Goal: Information Seeking & Learning: Learn about a topic

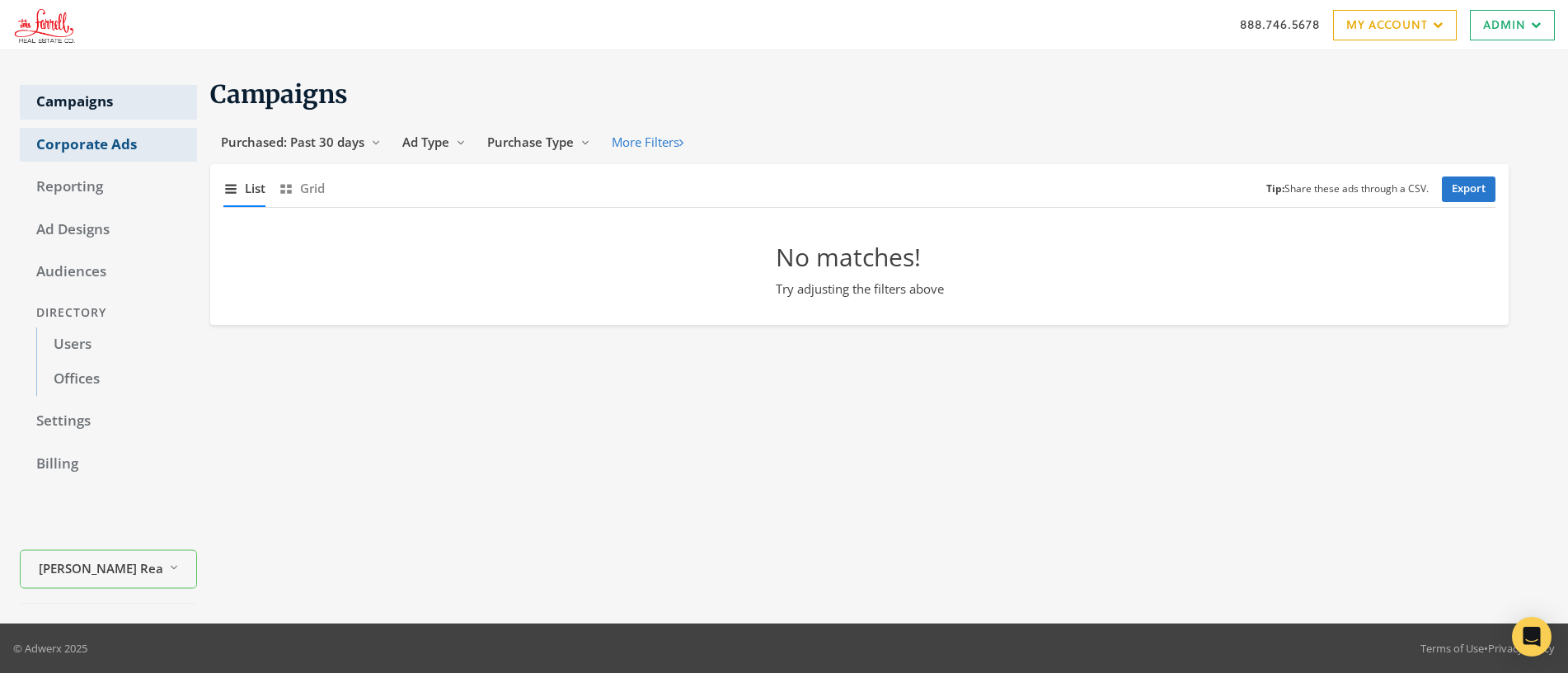
click at [78, 151] on link "Corporate Ads" at bounding box center [108, 146] width 177 height 35
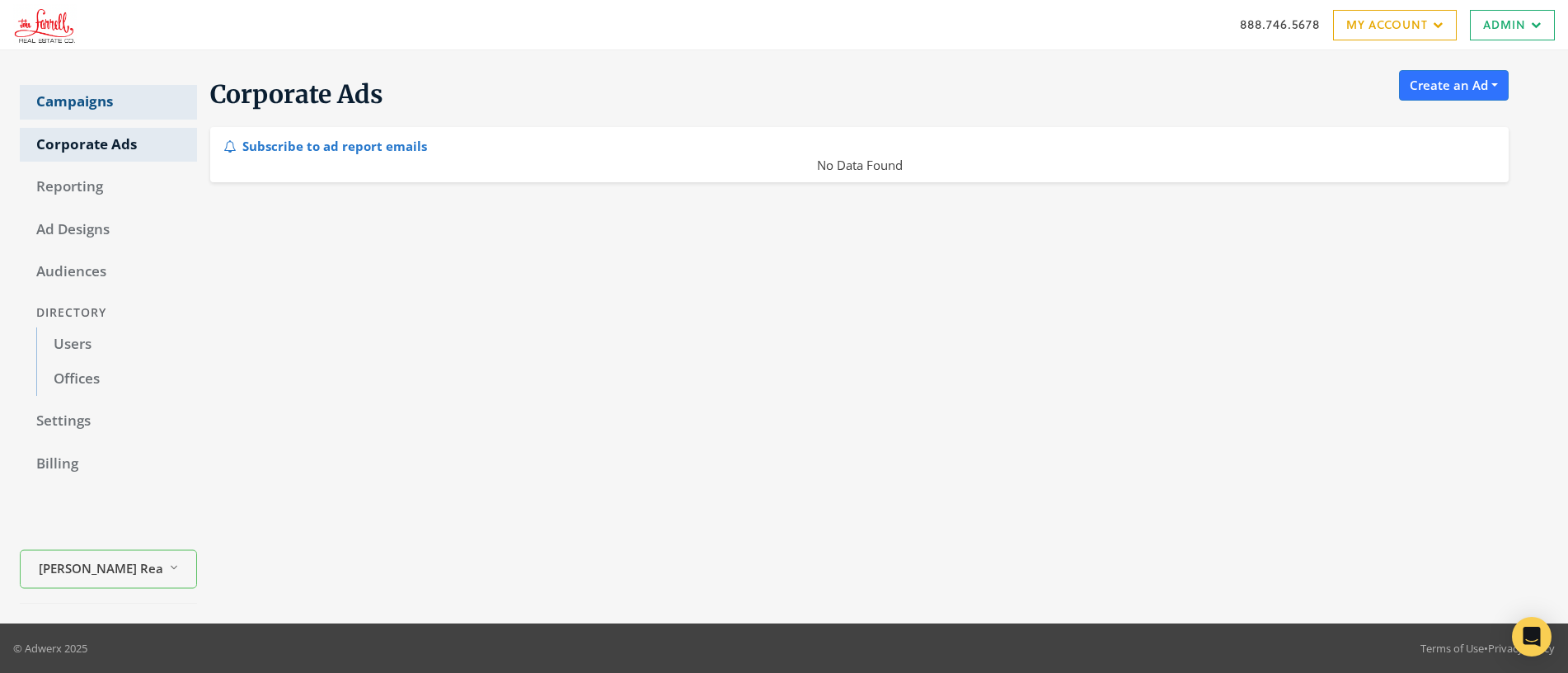
click at [75, 106] on link "Campaigns" at bounding box center [108, 102] width 177 height 35
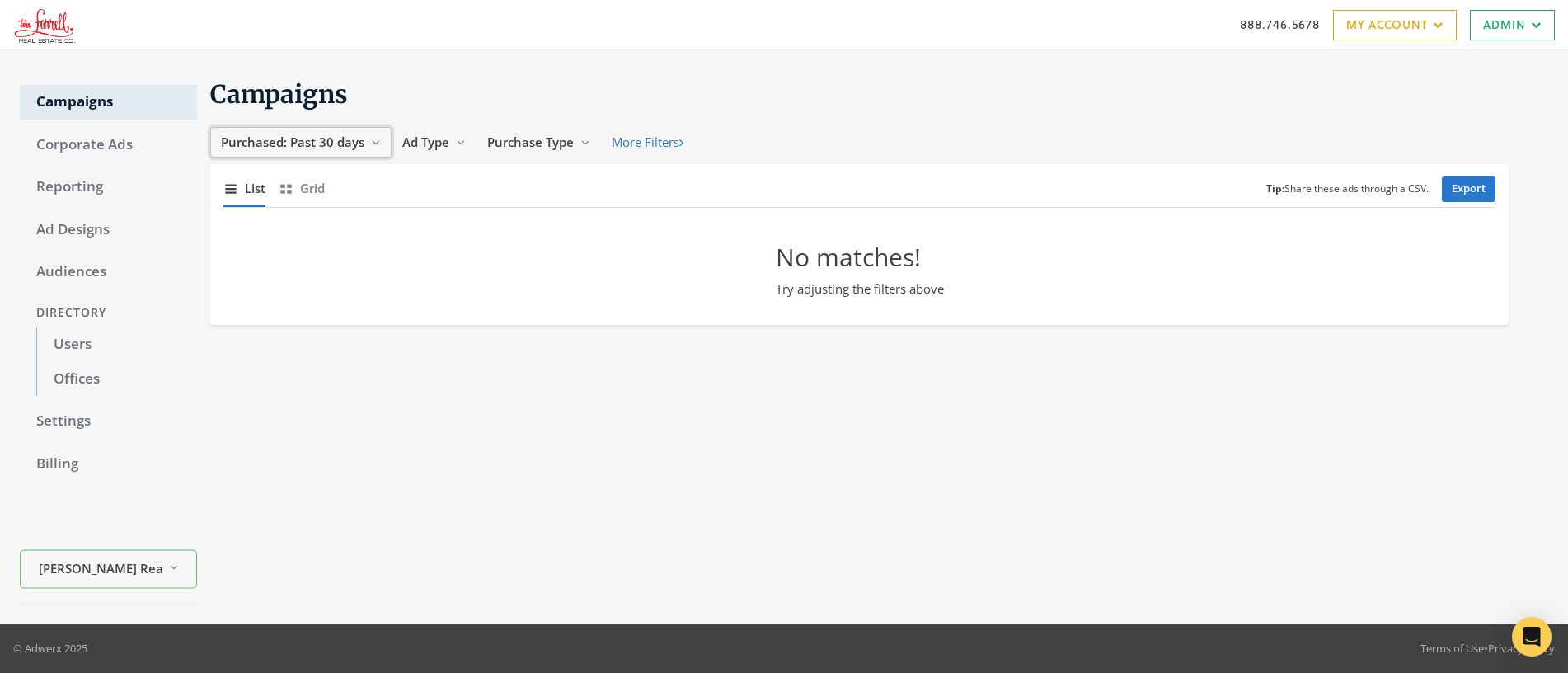
click at [315, 139] on span "Purchased: Past 30 days" at bounding box center [293, 142] width 144 height 17
click at [275, 302] on button "All Time" at bounding box center [276, 300] width 117 height 26
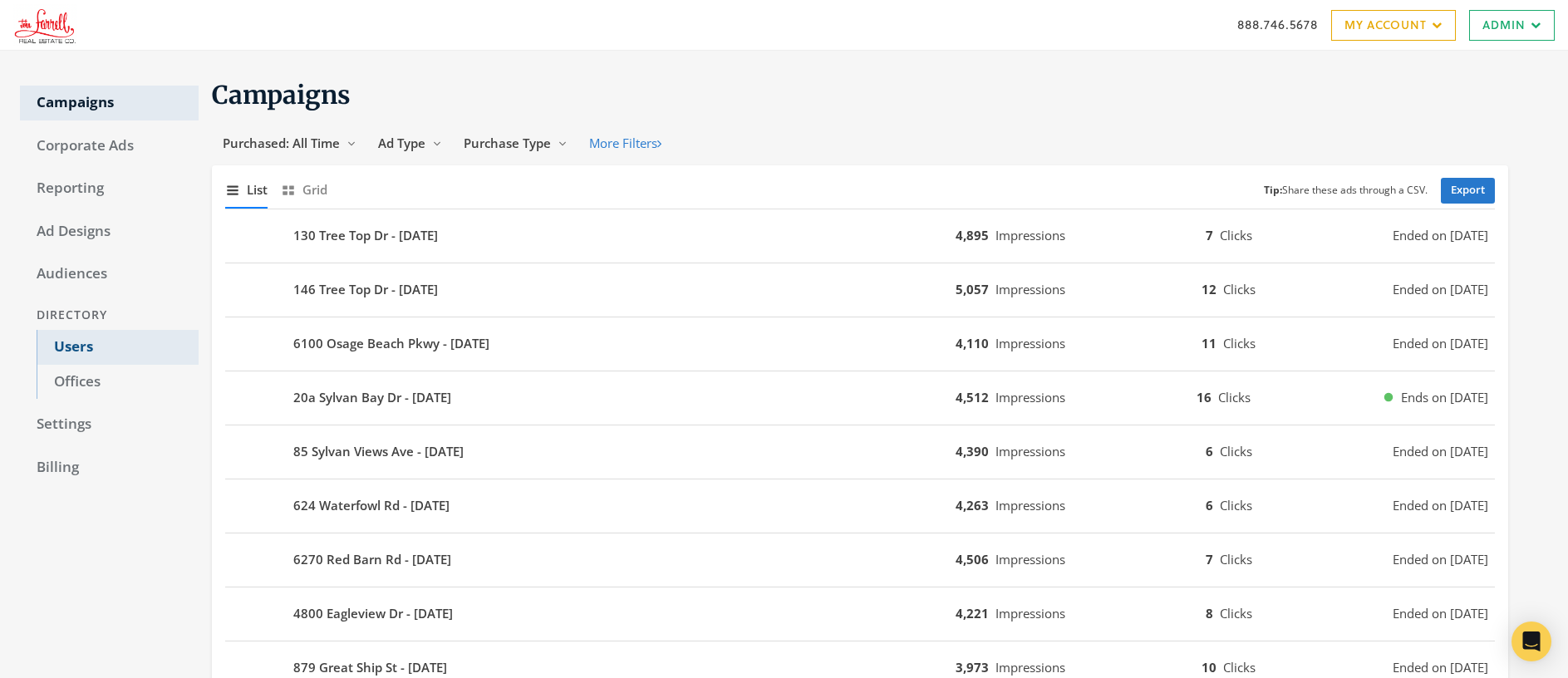
click at [75, 342] on link "Users" at bounding box center [117, 347] width 162 height 35
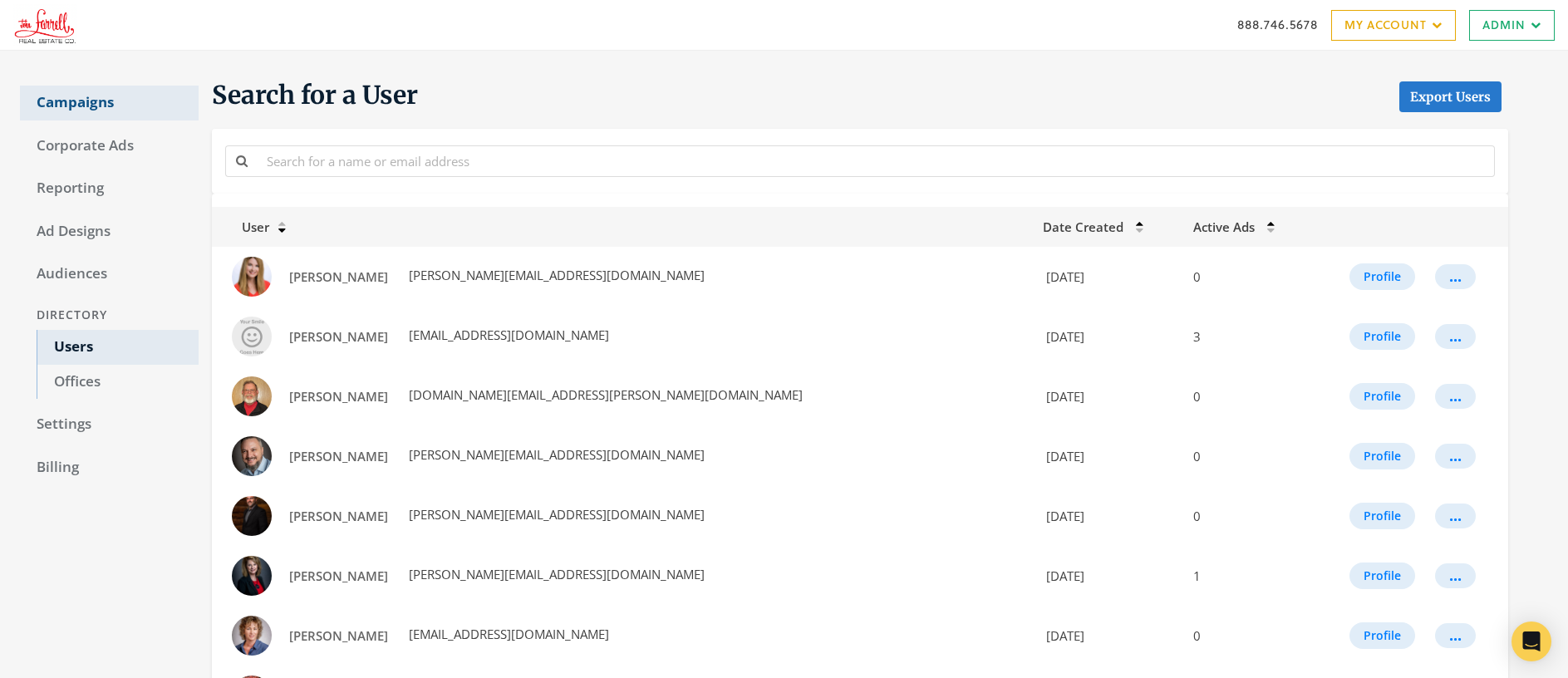
click at [91, 104] on link "Campaigns" at bounding box center [109, 103] width 178 height 35
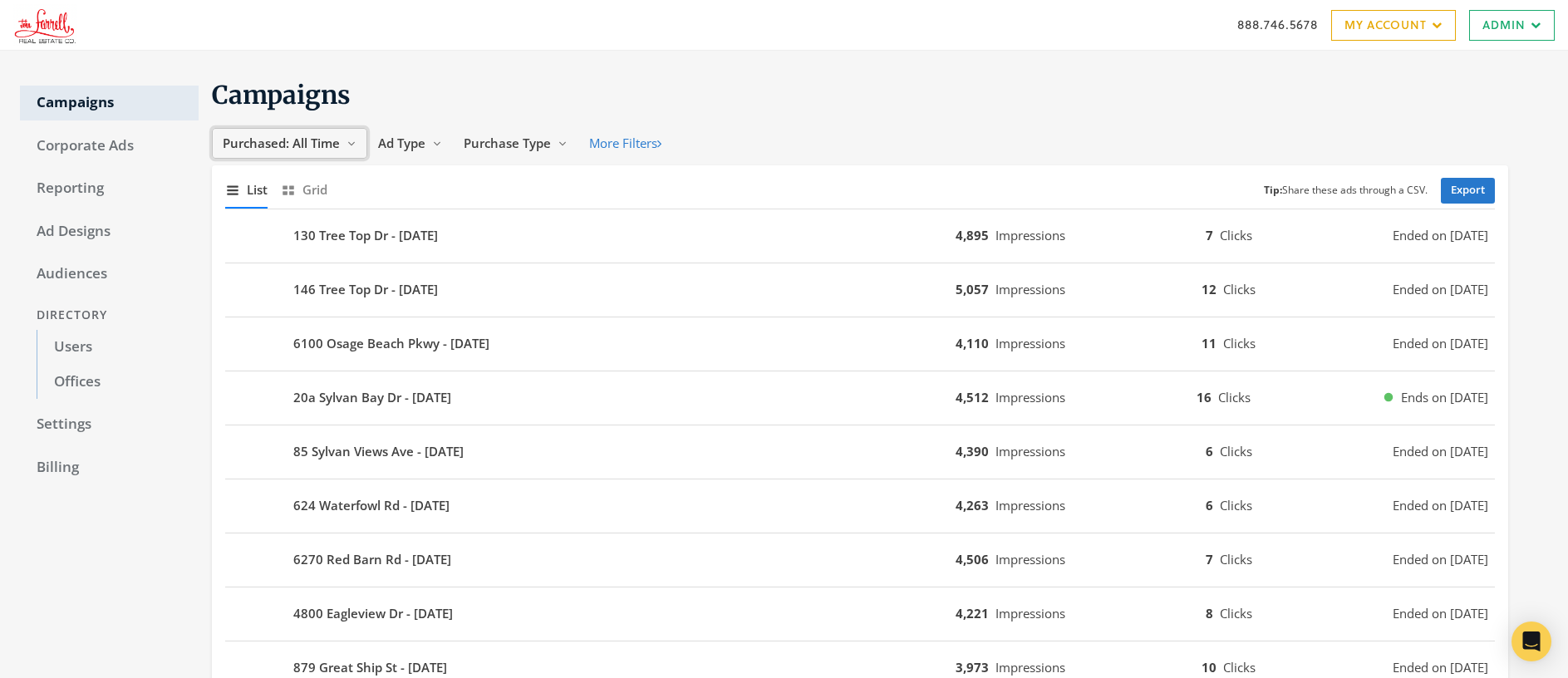
click at [307, 145] on span "Purchased: All Time" at bounding box center [281, 143] width 117 height 17
click at [403, 145] on span "Ad Type" at bounding box center [401, 143] width 47 height 17
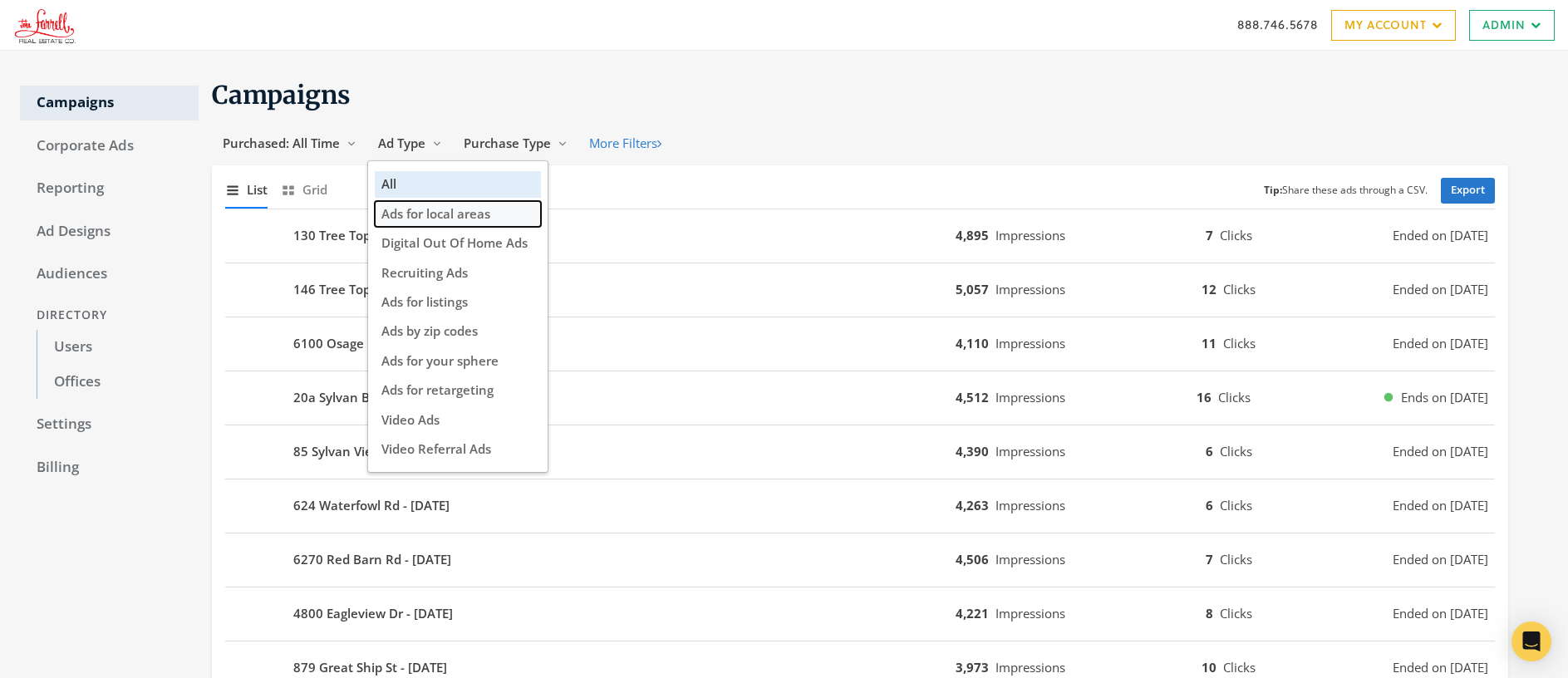
click at [444, 212] on span "Ads for local areas" at bounding box center [436, 214] width 109 height 17
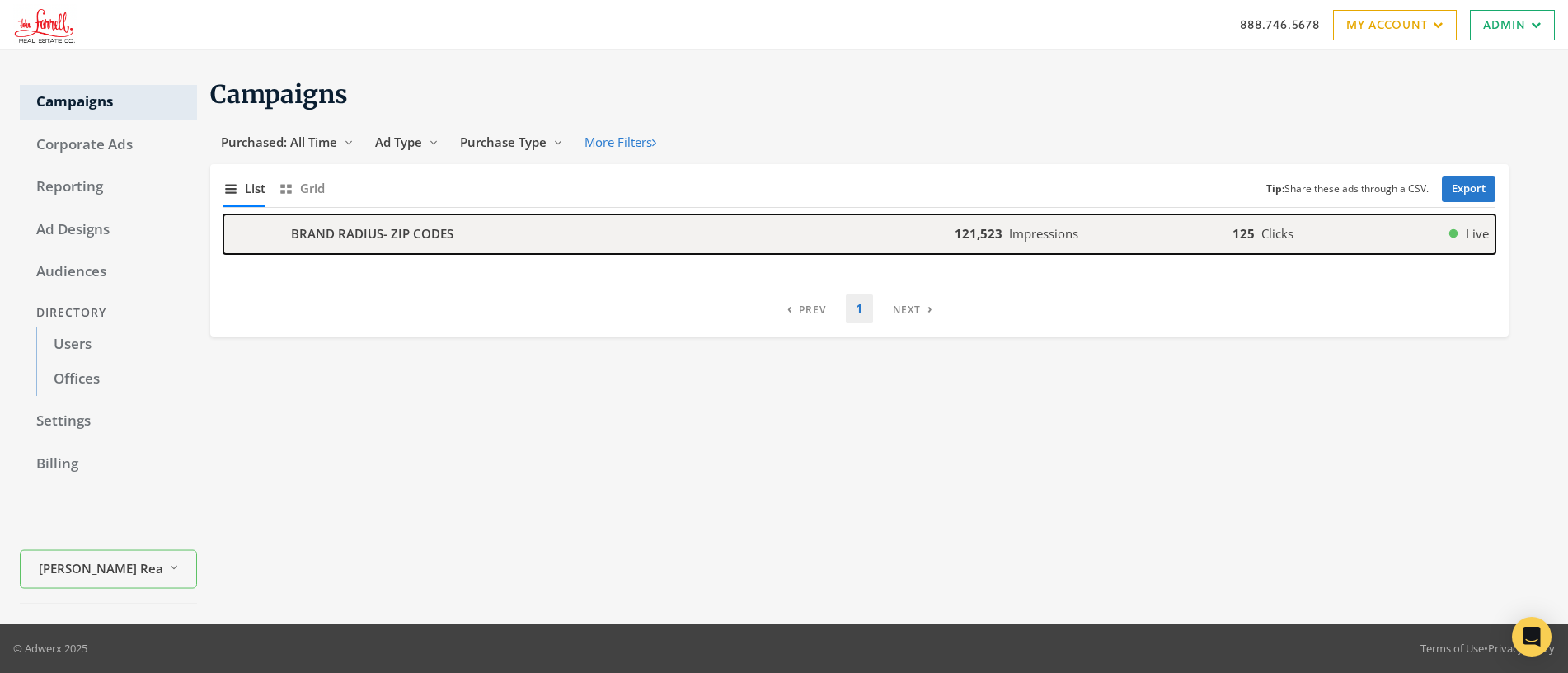
click at [379, 239] on b "BRAND RADIUS- ZIP CODES" at bounding box center [372, 233] width 162 height 19
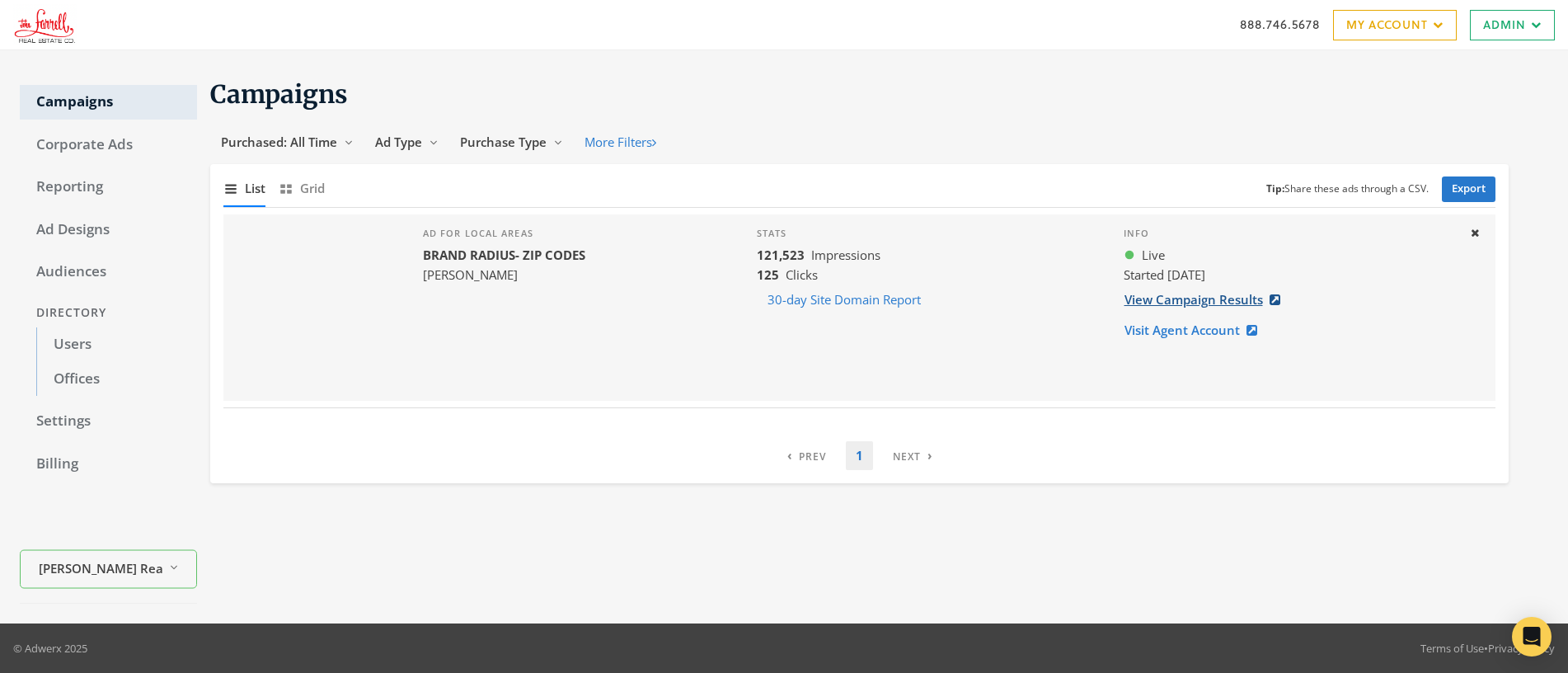
click at [1173, 299] on link "View Campaign Results" at bounding box center [1208, 300] width 168 height 30
click at [410, 146] on span "Ad Type" at bounding box center [398, 142] width 47 height 17
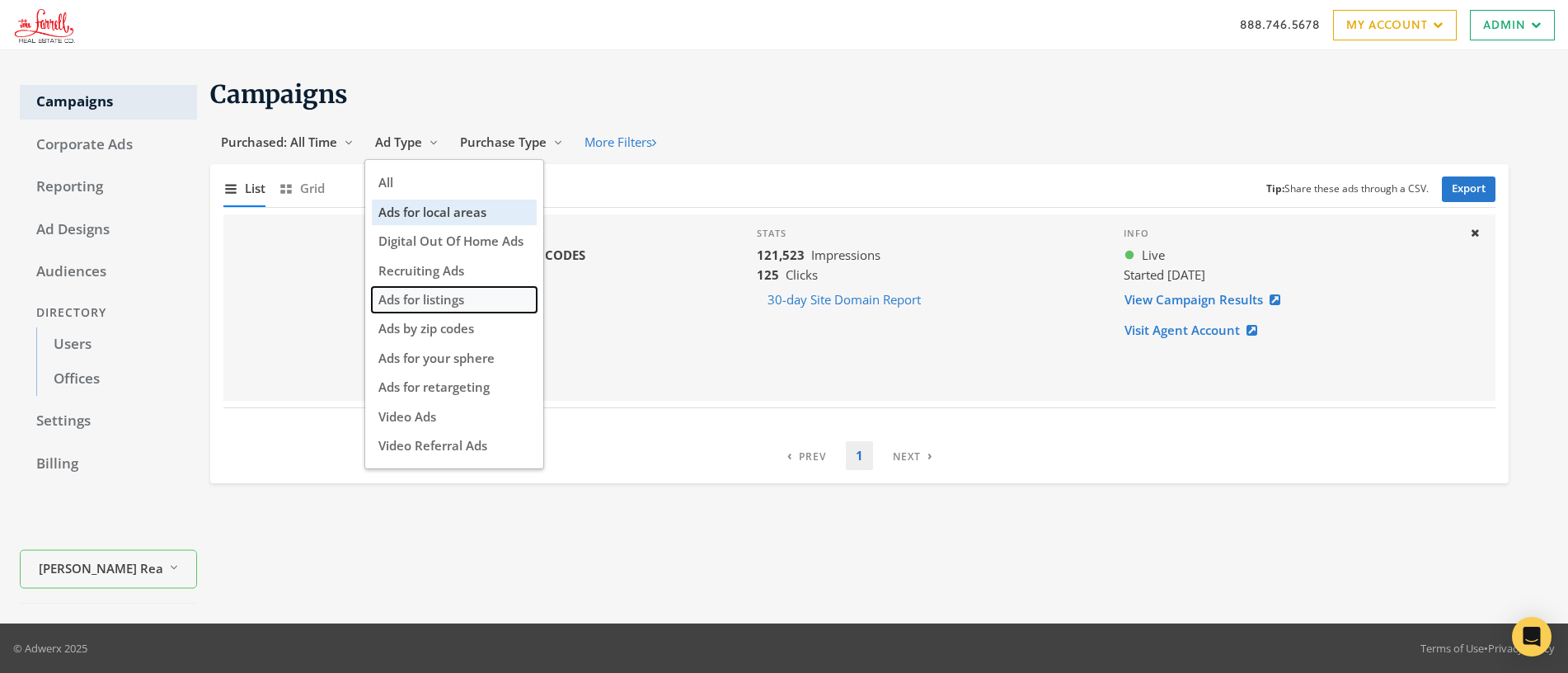
click at [446, 294] on span "Ads for listings" at bounding box center [421, 300] width 86 height 17
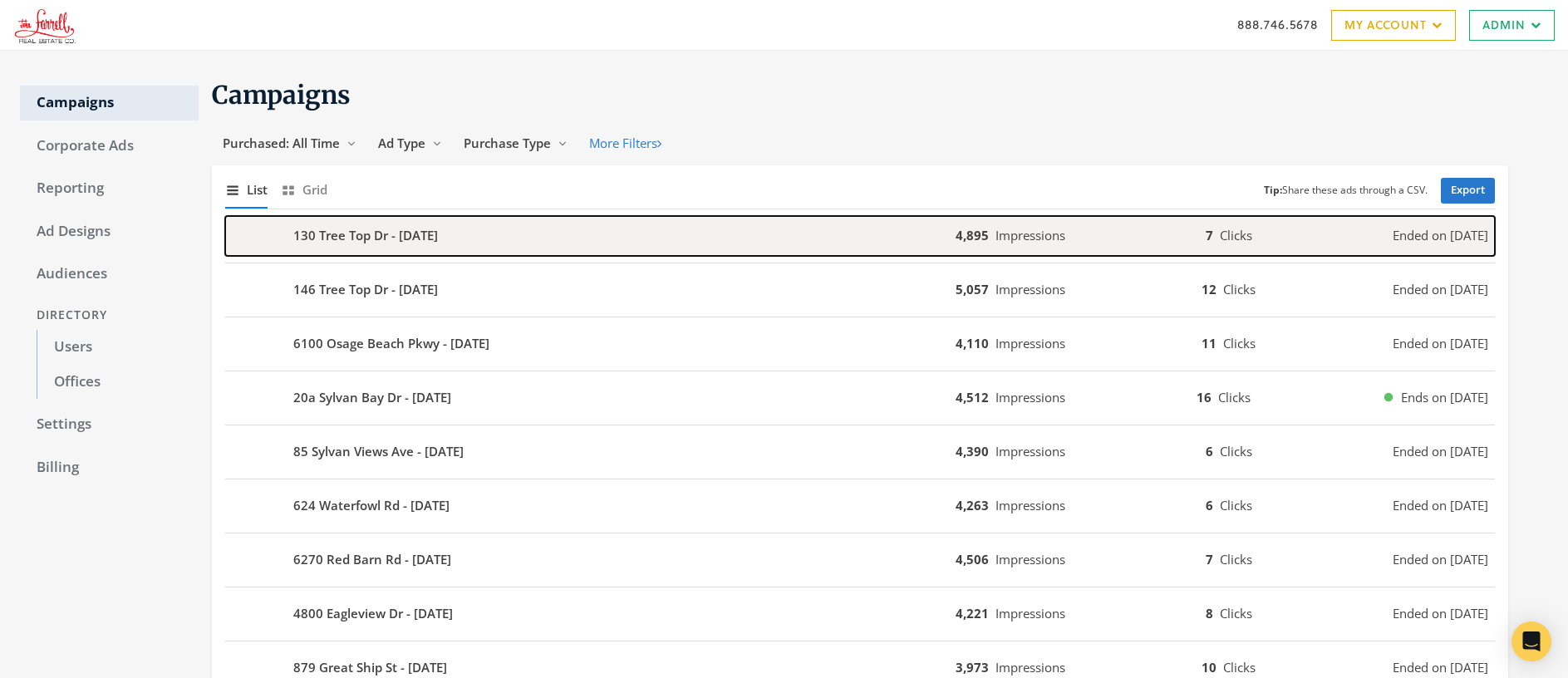
click at [548, 230] on div "130 Tree Top Dr - [DATE]" at bounding box center [590, 236] width 730 height 40
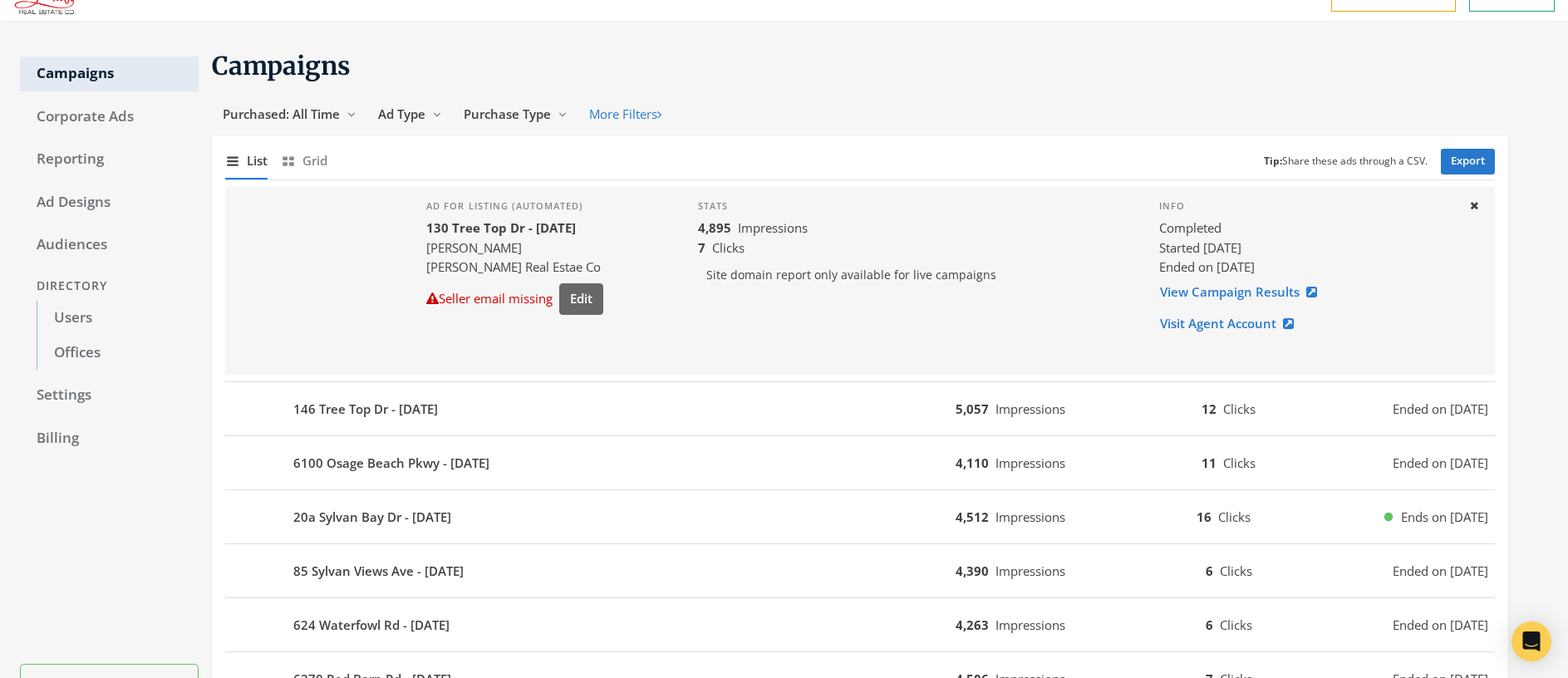
scroll to position [244, 0]
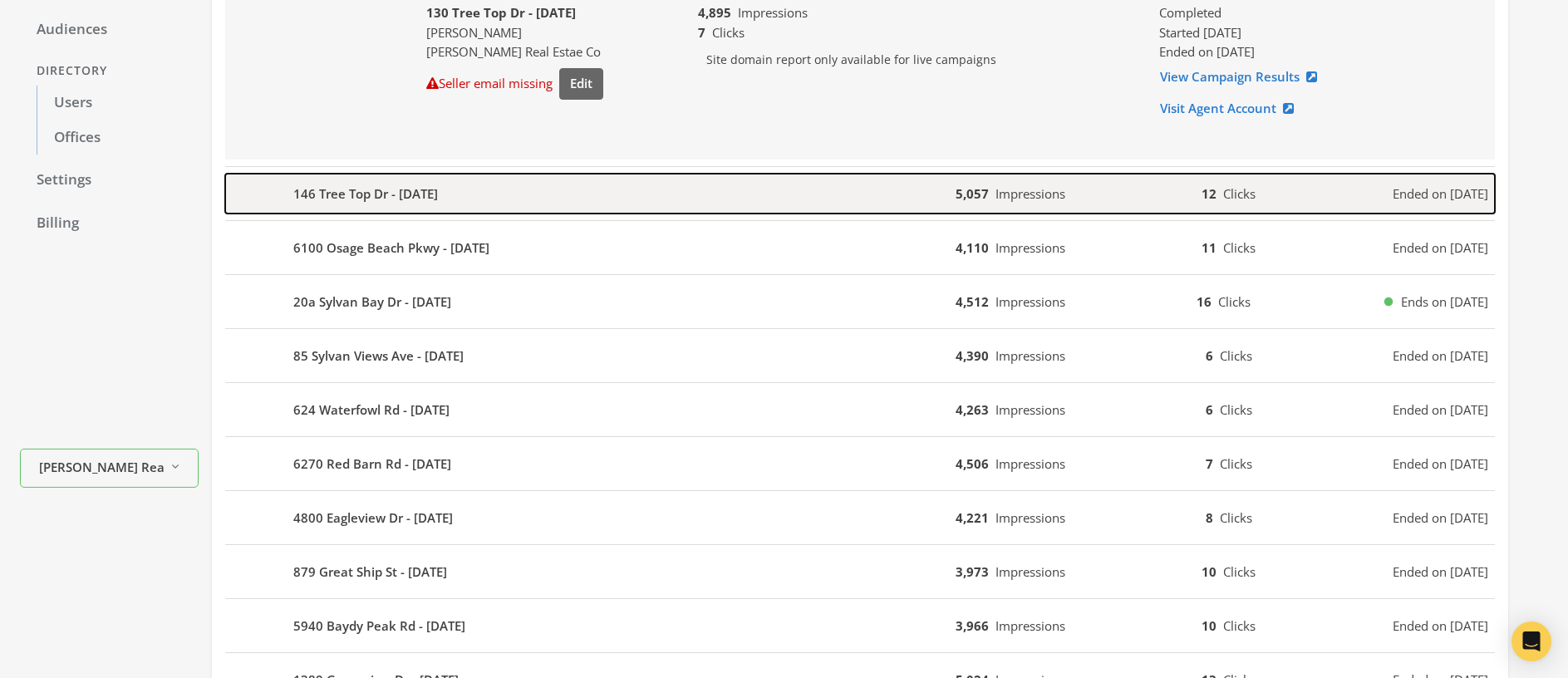
click at [507, 200] on div "146 Tree Top Dr - [DATE]" at bounding box center [590, 193] width 730 height 40
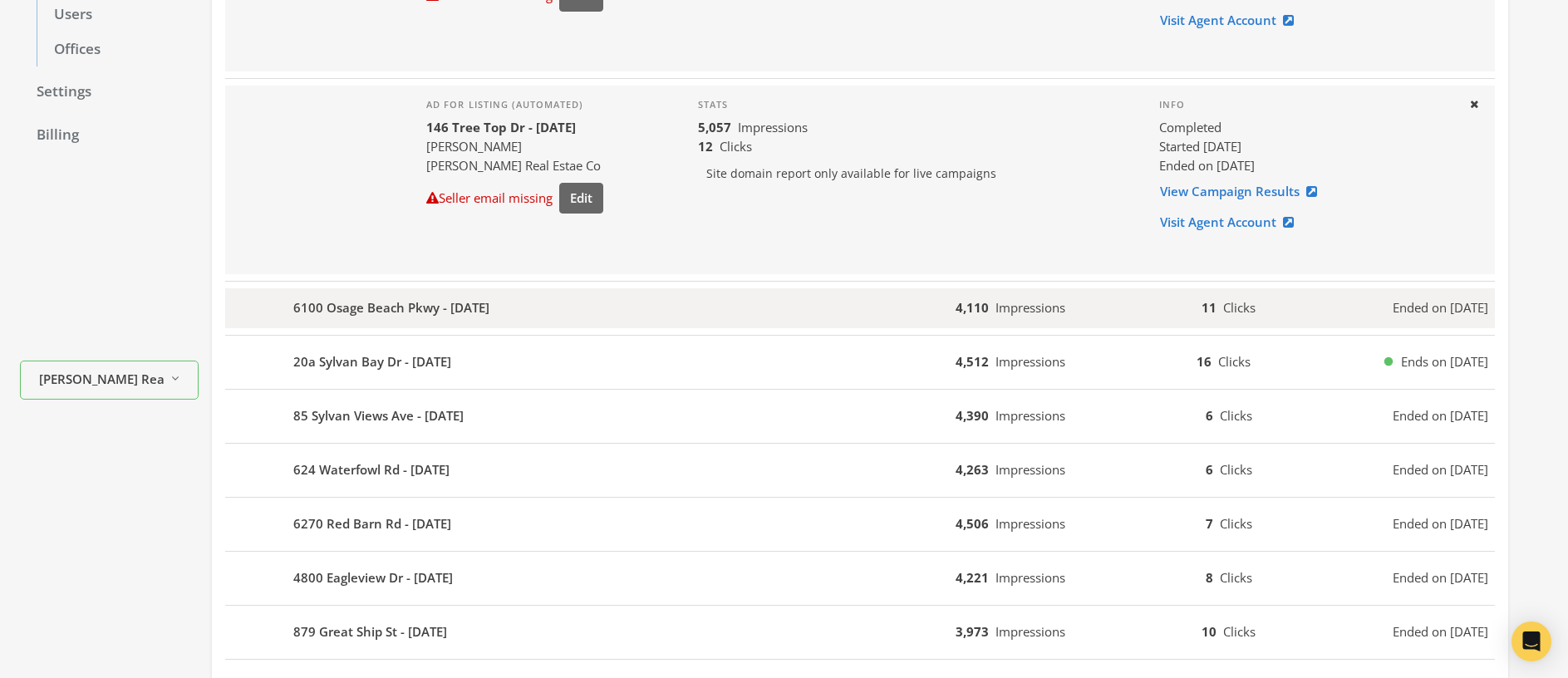
scroll to position [369, 0]
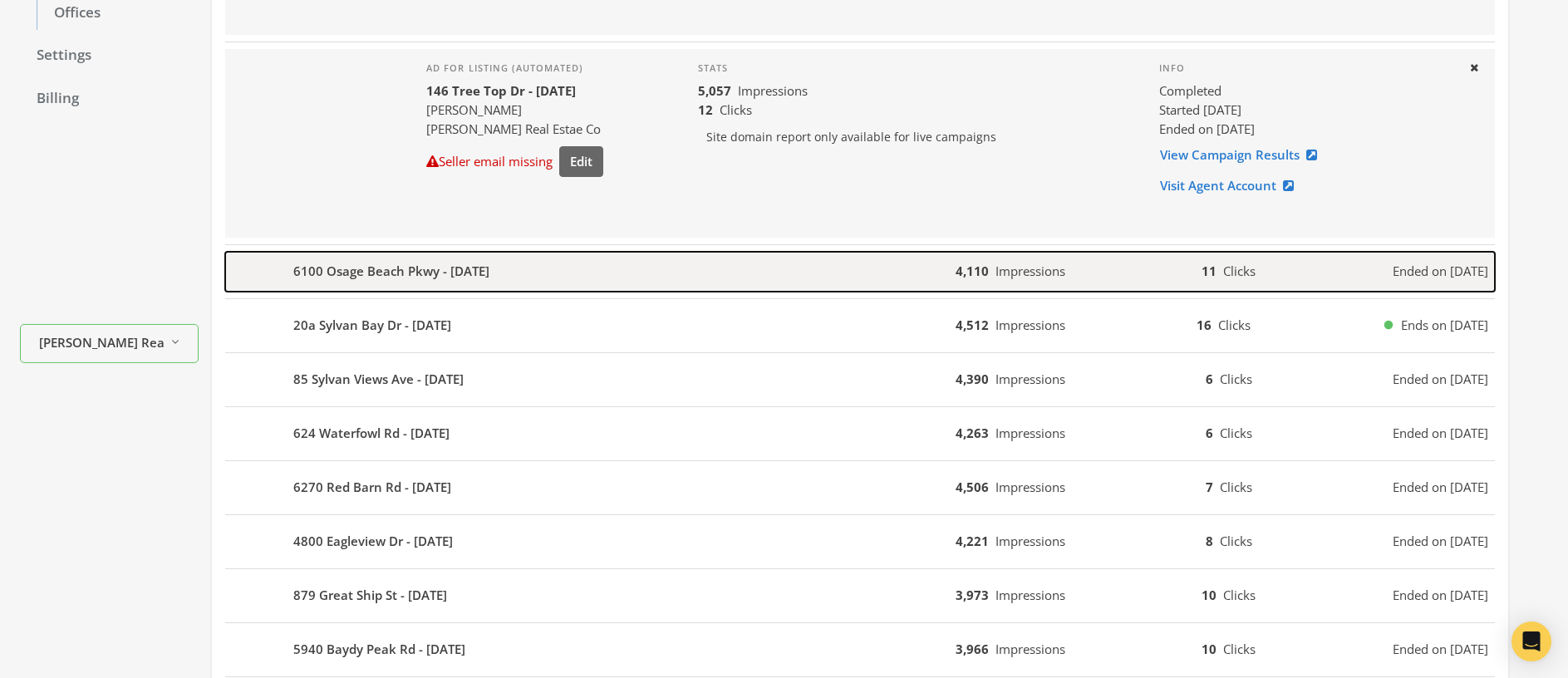
click at [523, 273] on div "6100 Osage Beach Pkwy - [DATE]" at bounding box center [590, 271] width 730 height 40
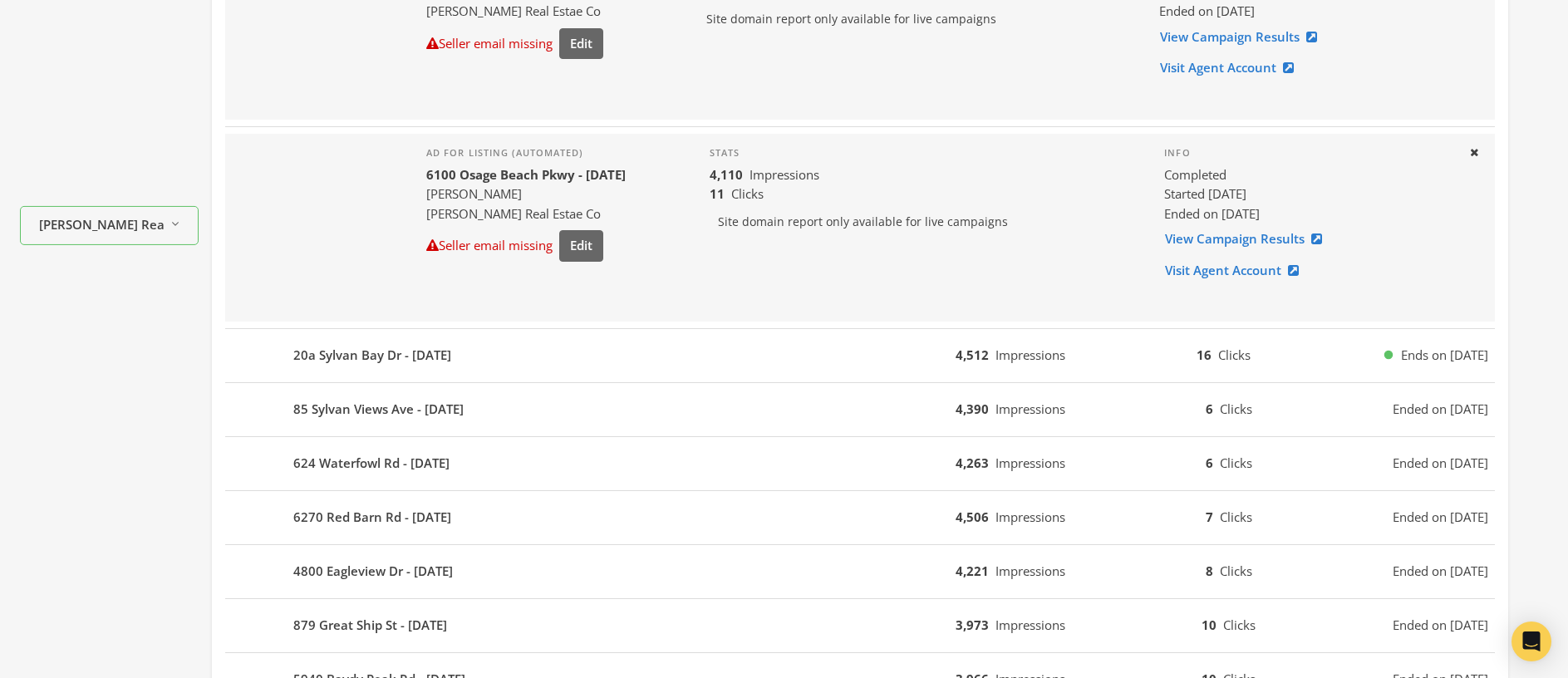
scroll to position [490, 0]
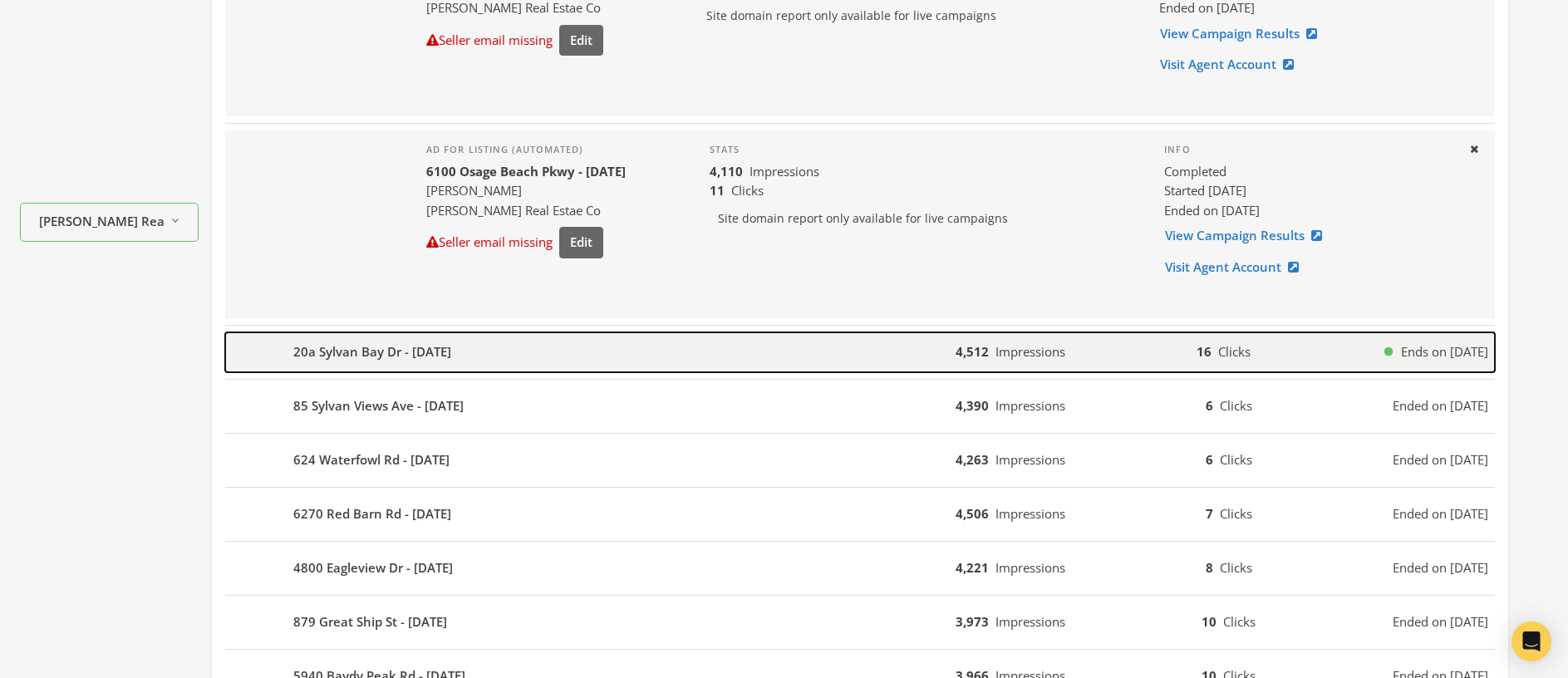
click at [498, 359] on div "20a Sylvan Bay Dr - [DATE]" at bounding box center [590, 352] width 730 height 40
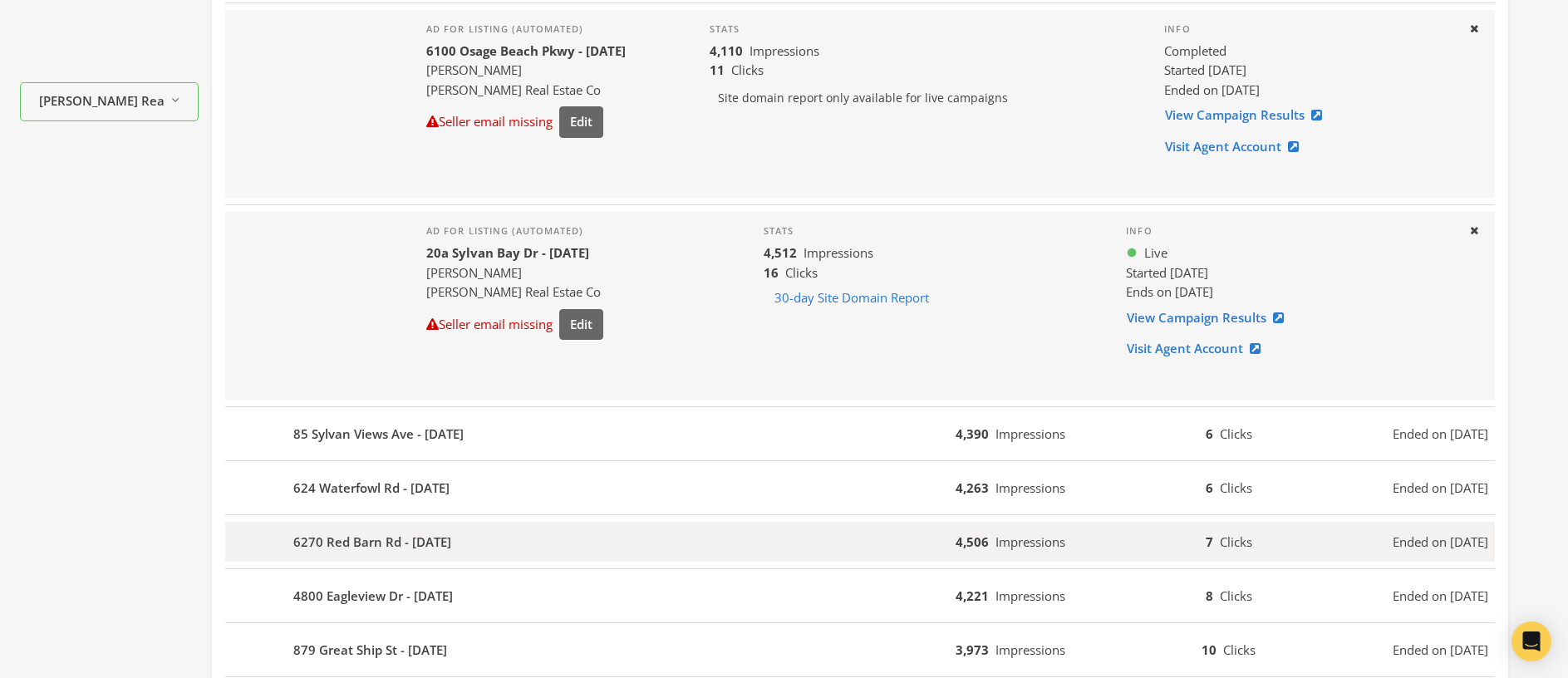
scroll to position [775, 0]
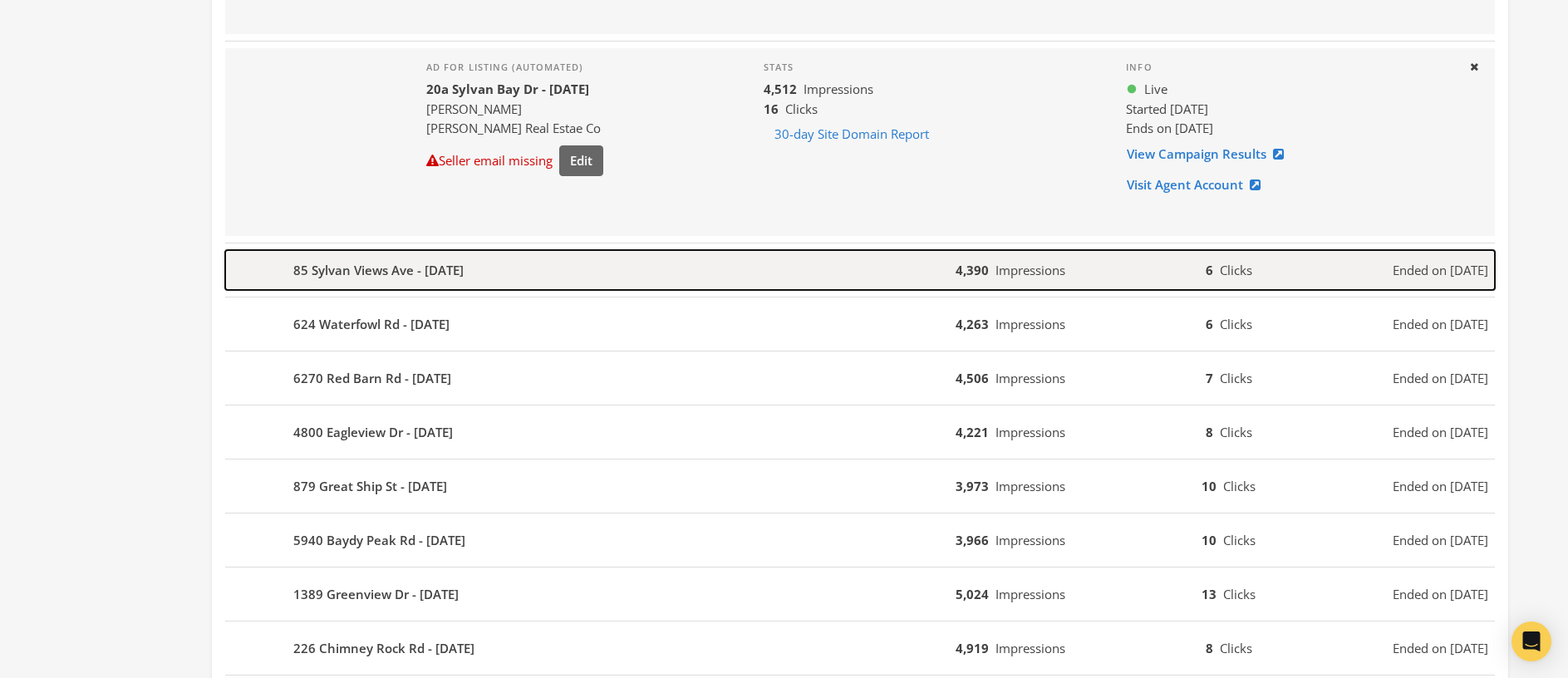
click at [504, 277] on div "85 Sylvan Views Ave - [DATE]" at bounding box center [590, 269] width 730 height 40
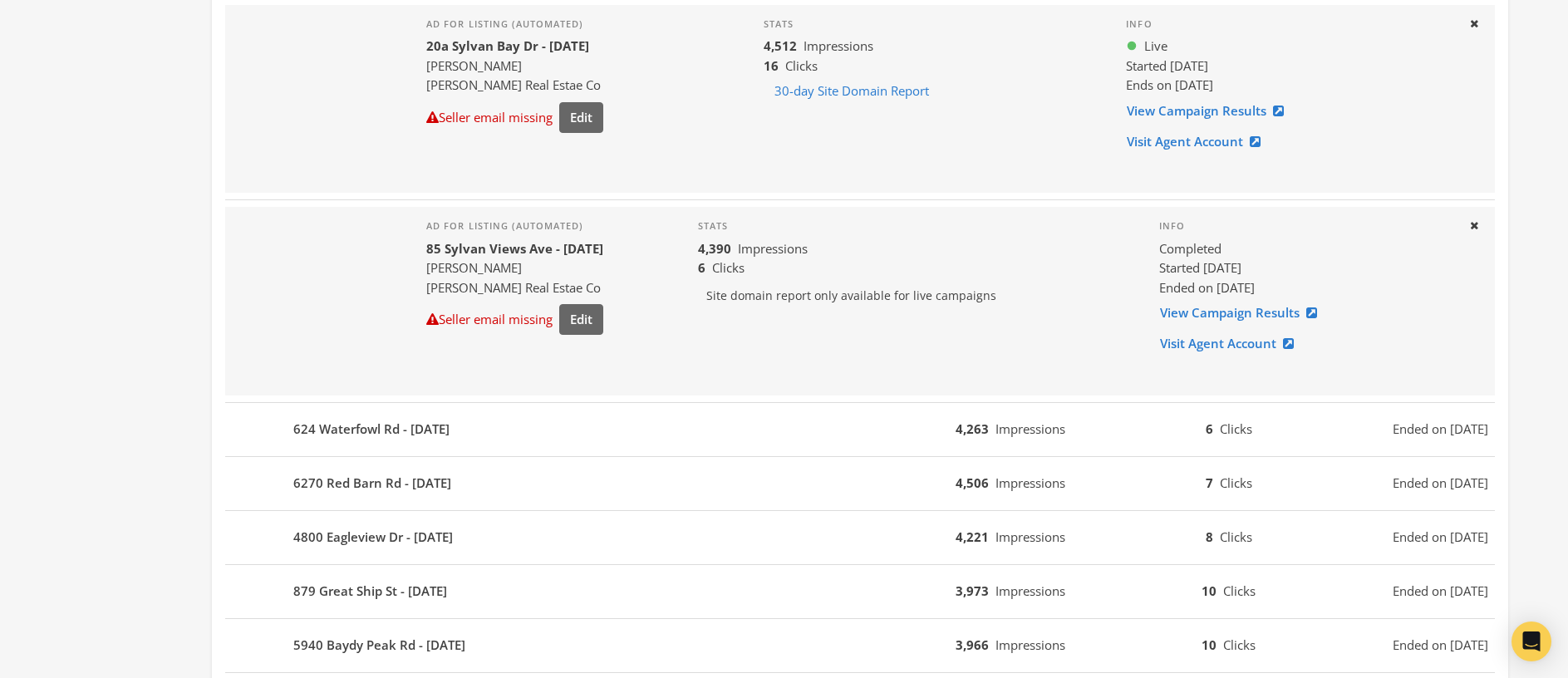
scroll to position [1039, 0]
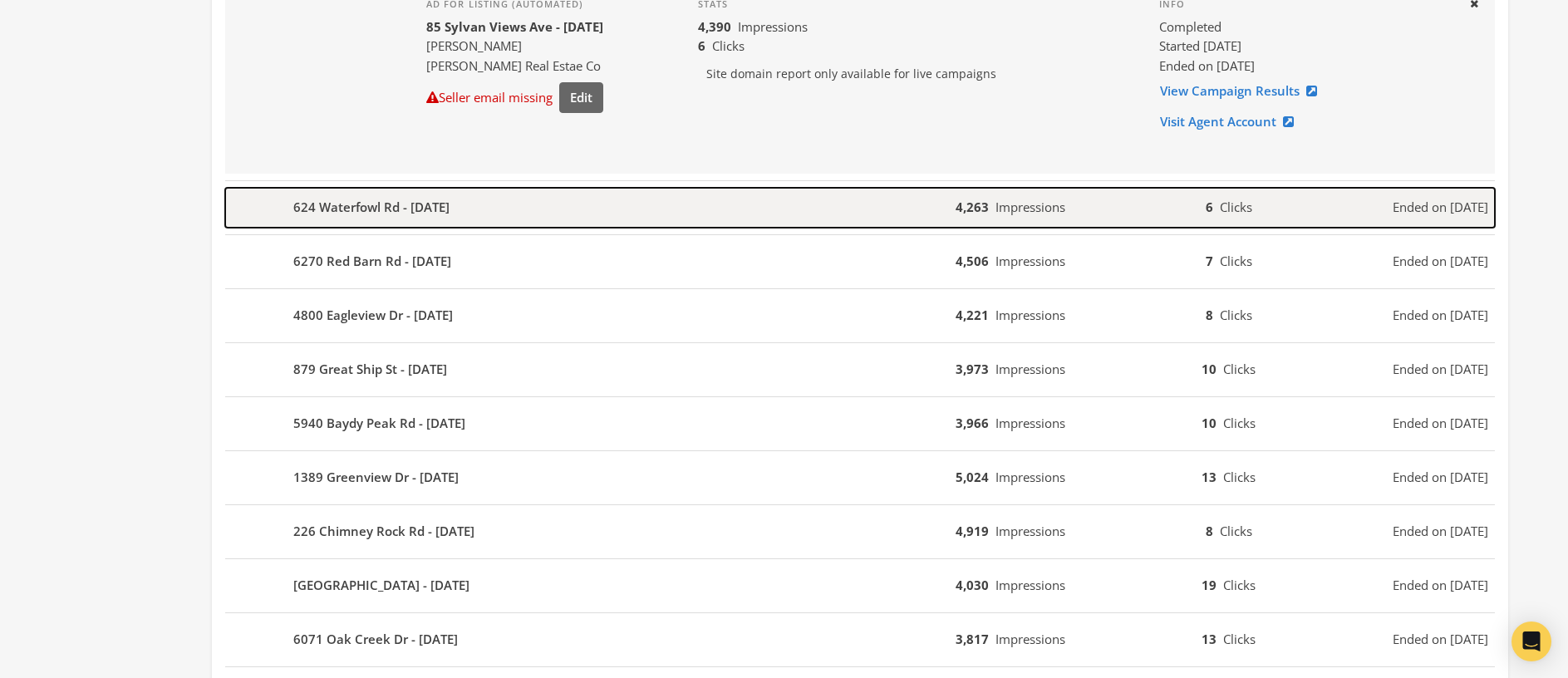
click at [490, 211] on div "624 Waterfowl Rd - [DATE]" at bounding box center [590, 207] width 730 height 40
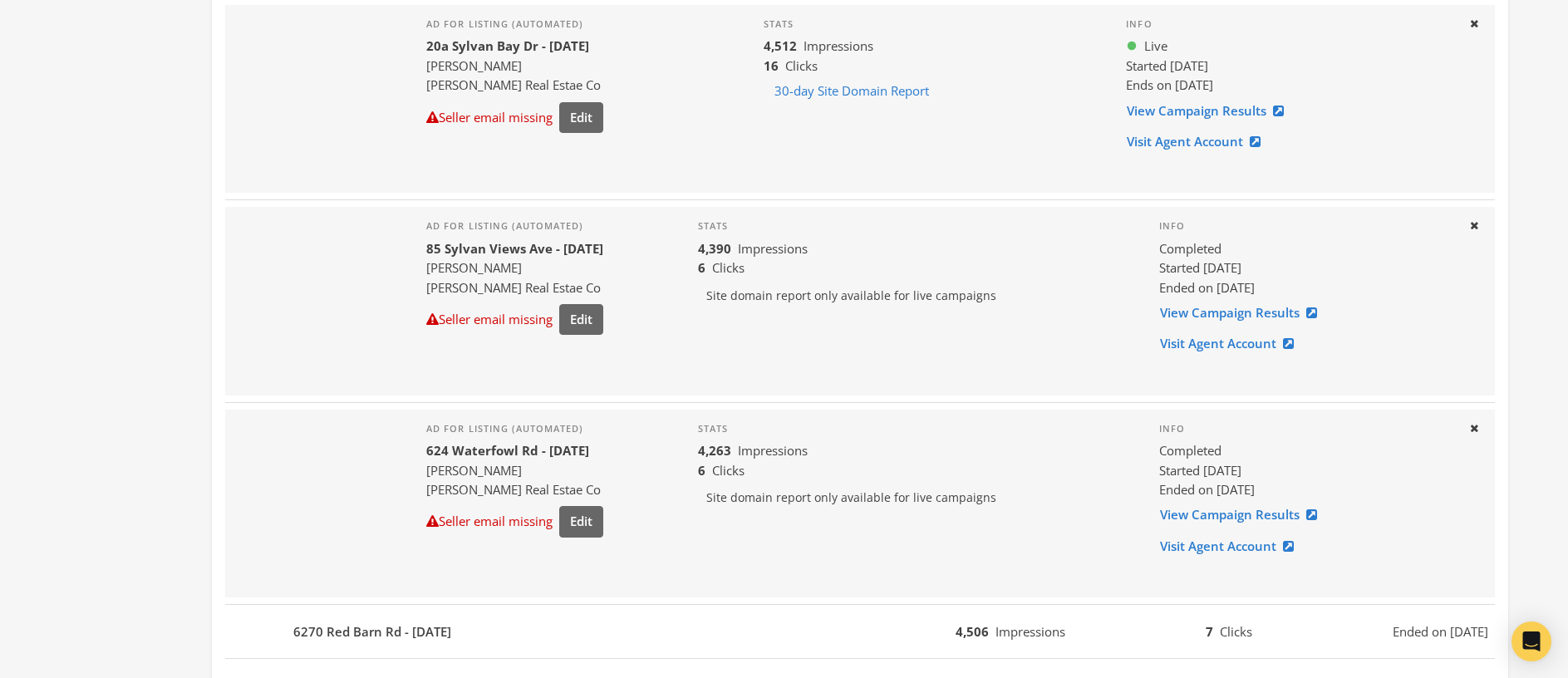
scroll to position [1046, 0]
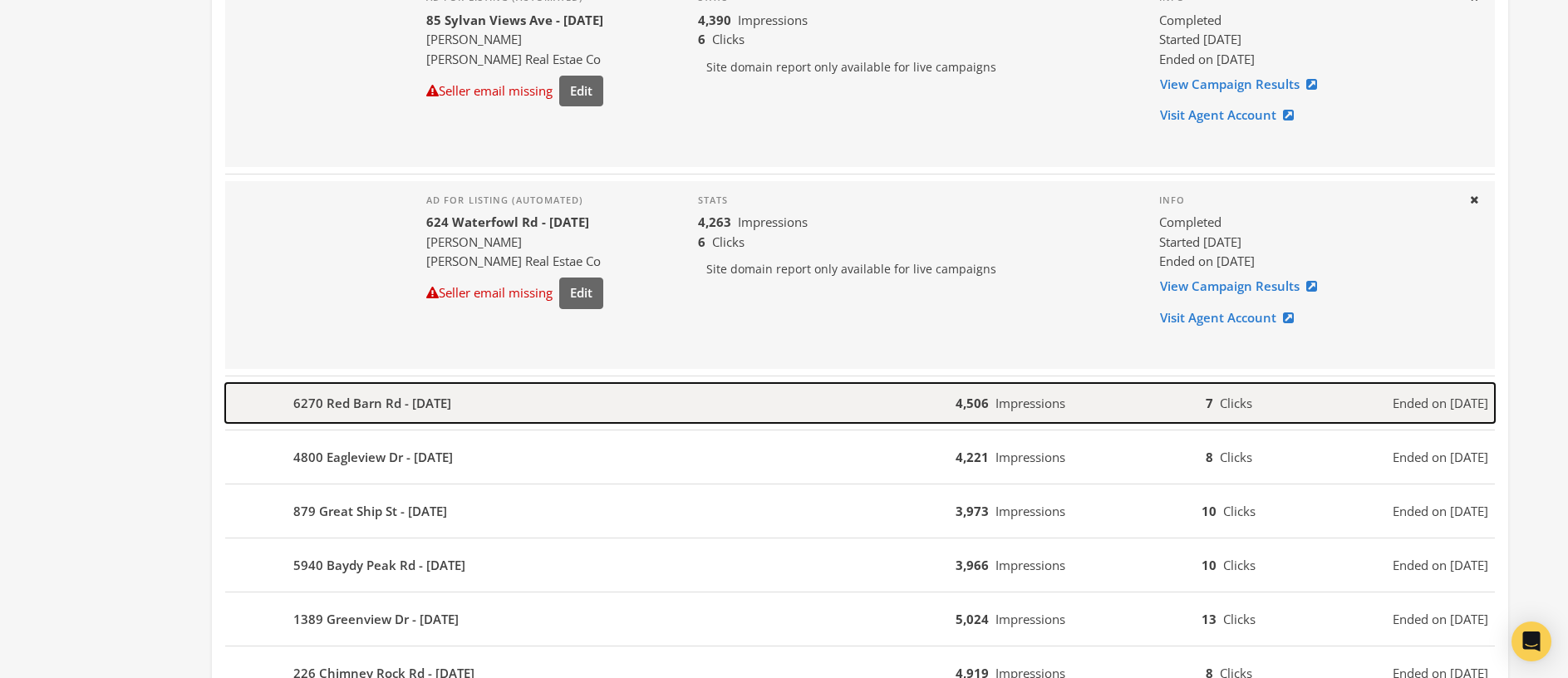
click at [516, 402] on div "6270 Red Barn Rd - [DATE]" at bounding box center [590, 402] width 730 height 40
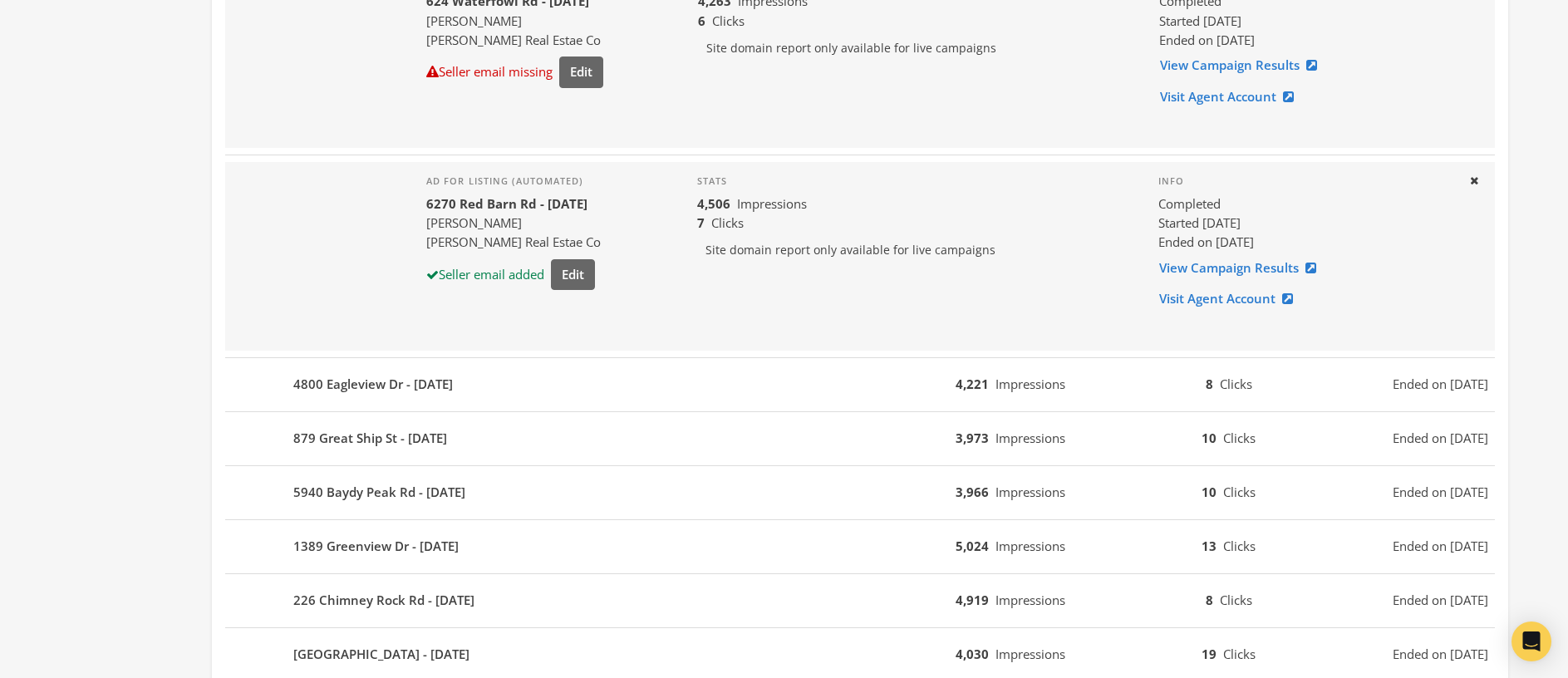
scroll to position [1287, 0]
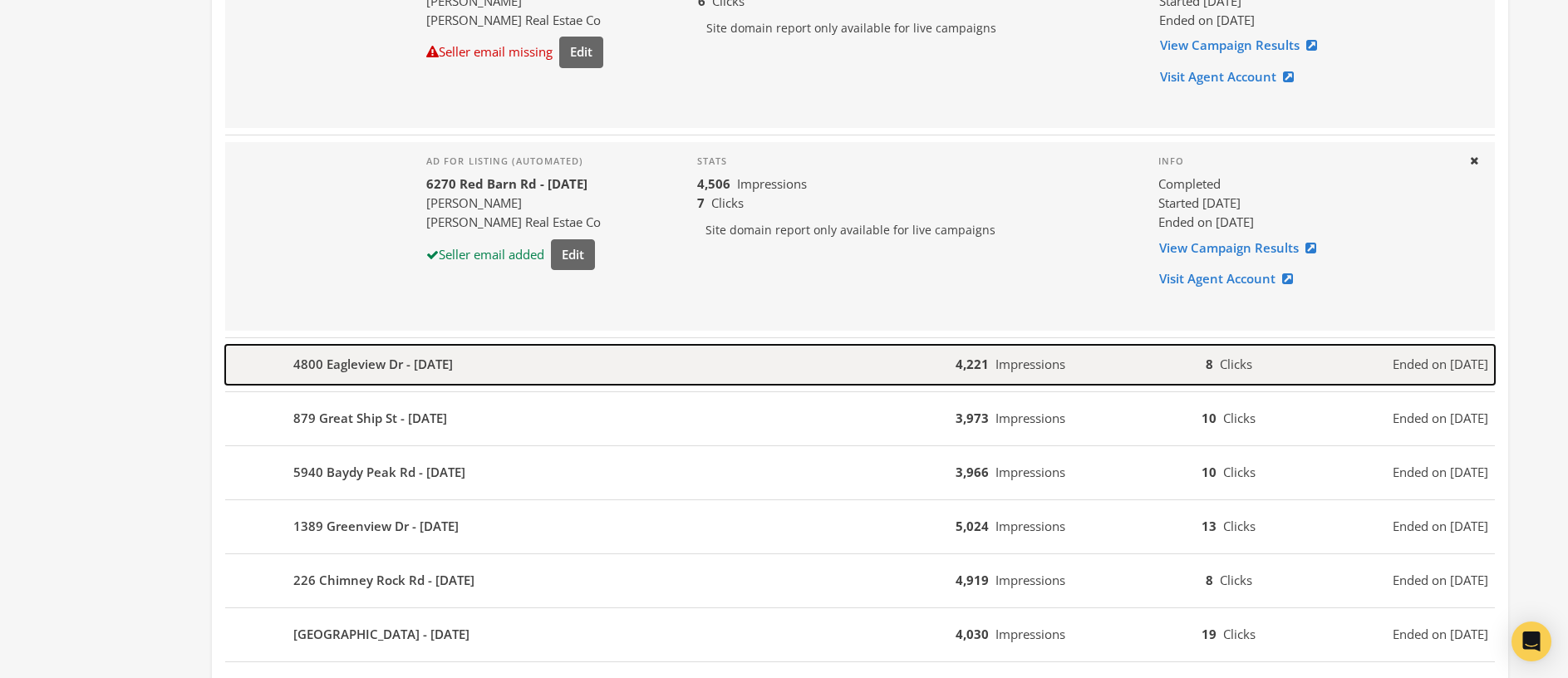
click at [484, 373] on div "4800 Eagleview Dr - [DATE]" at bounding box center [590, 364] width 730 height 40
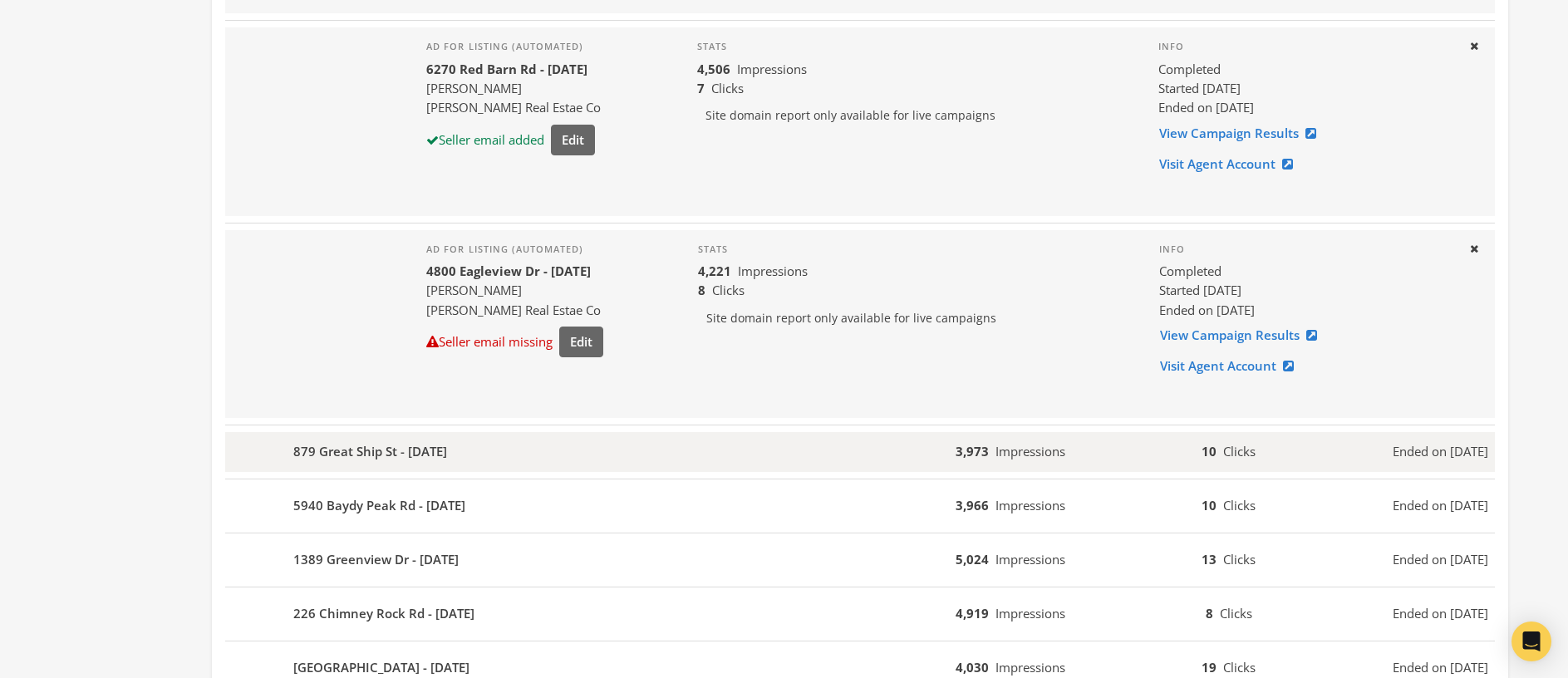
scroll to position [1421, 0]
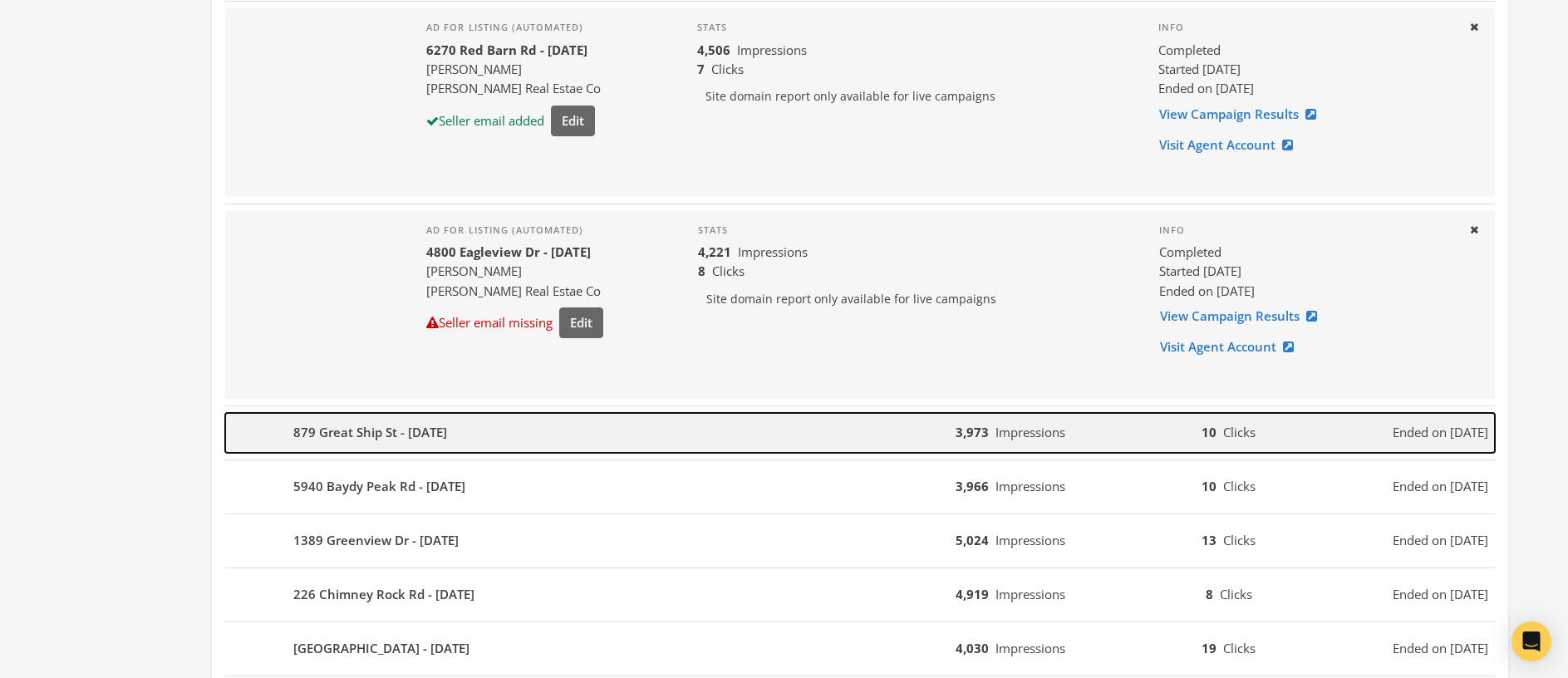
click at [516, 449] on div "879 Great Ship St - [DATE]" at bounding box center [590, 433] width 730 height 40
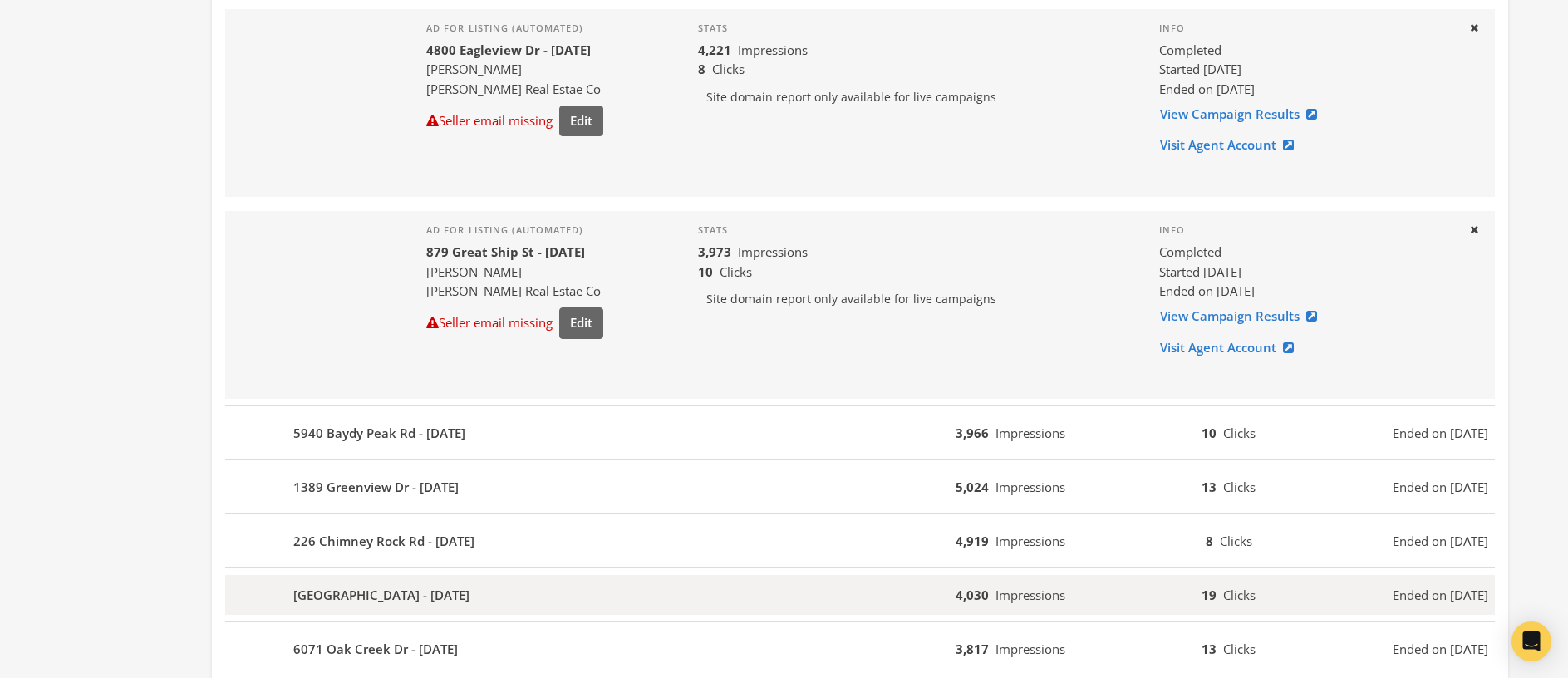
scroll to position [1754, 0]
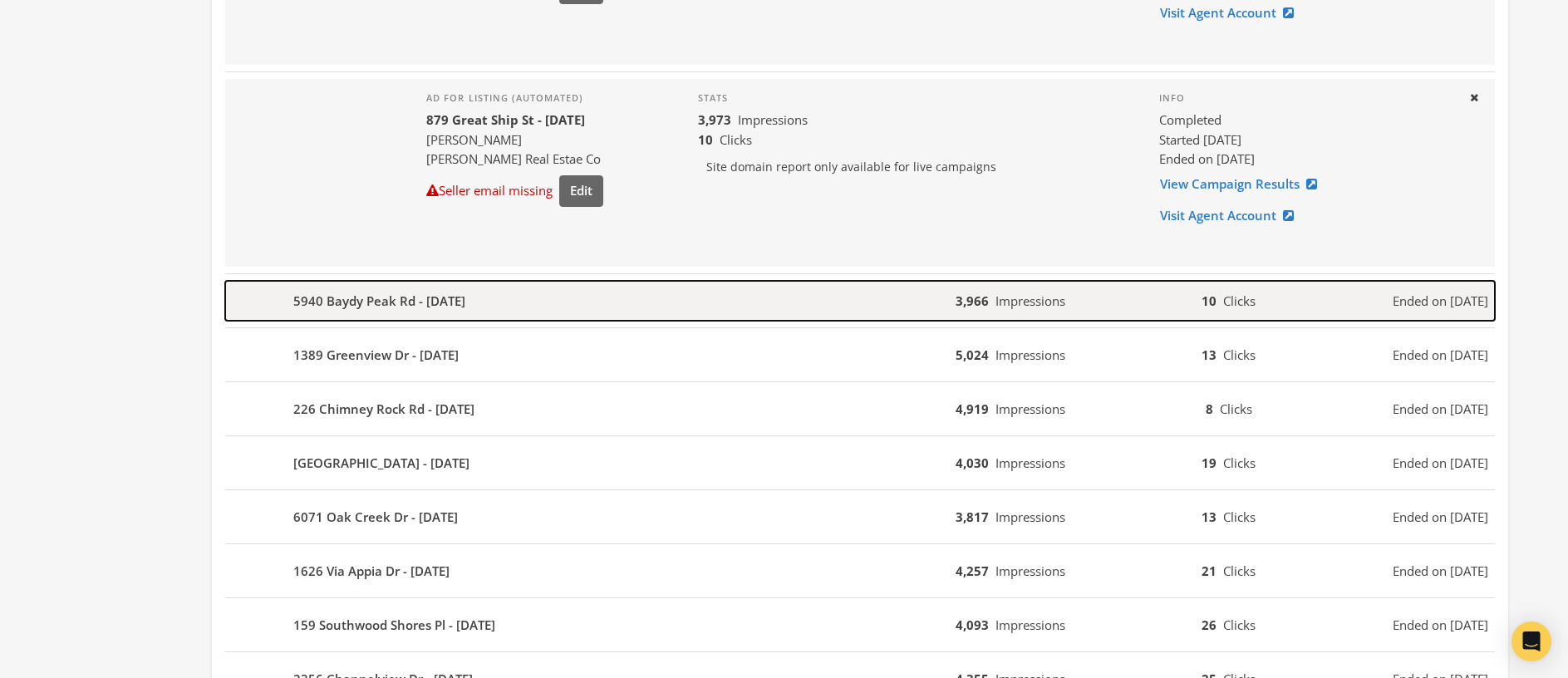
click at [465, 304] on b "5940 Baydy Peak Rd - [DATE]" at bounding box center [379, 301] width 172 height 20
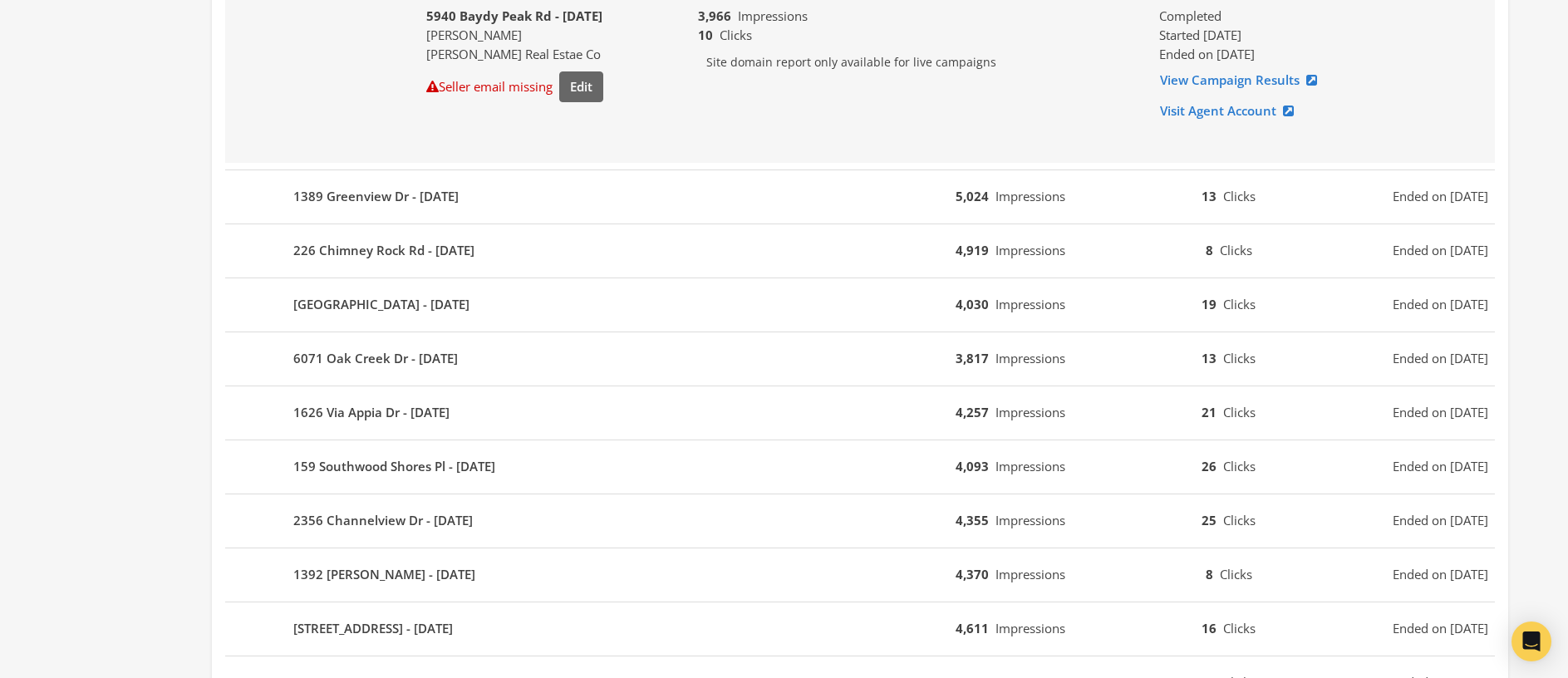
scroll to position [2089, 0]
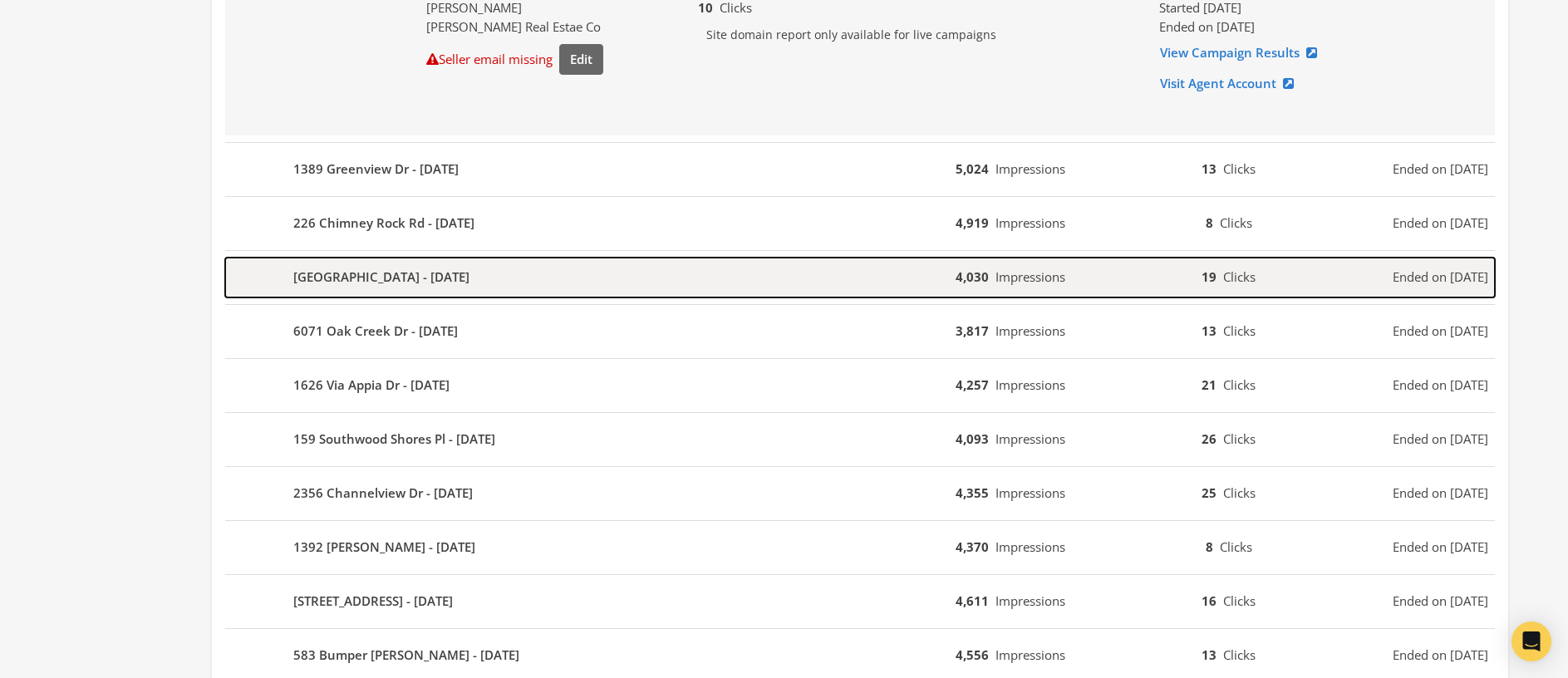
click at [398, 269] on b "[GEOGRAPHIC_DATA] - [DATE]" at bounding box center [382, 277] width 176 height 20
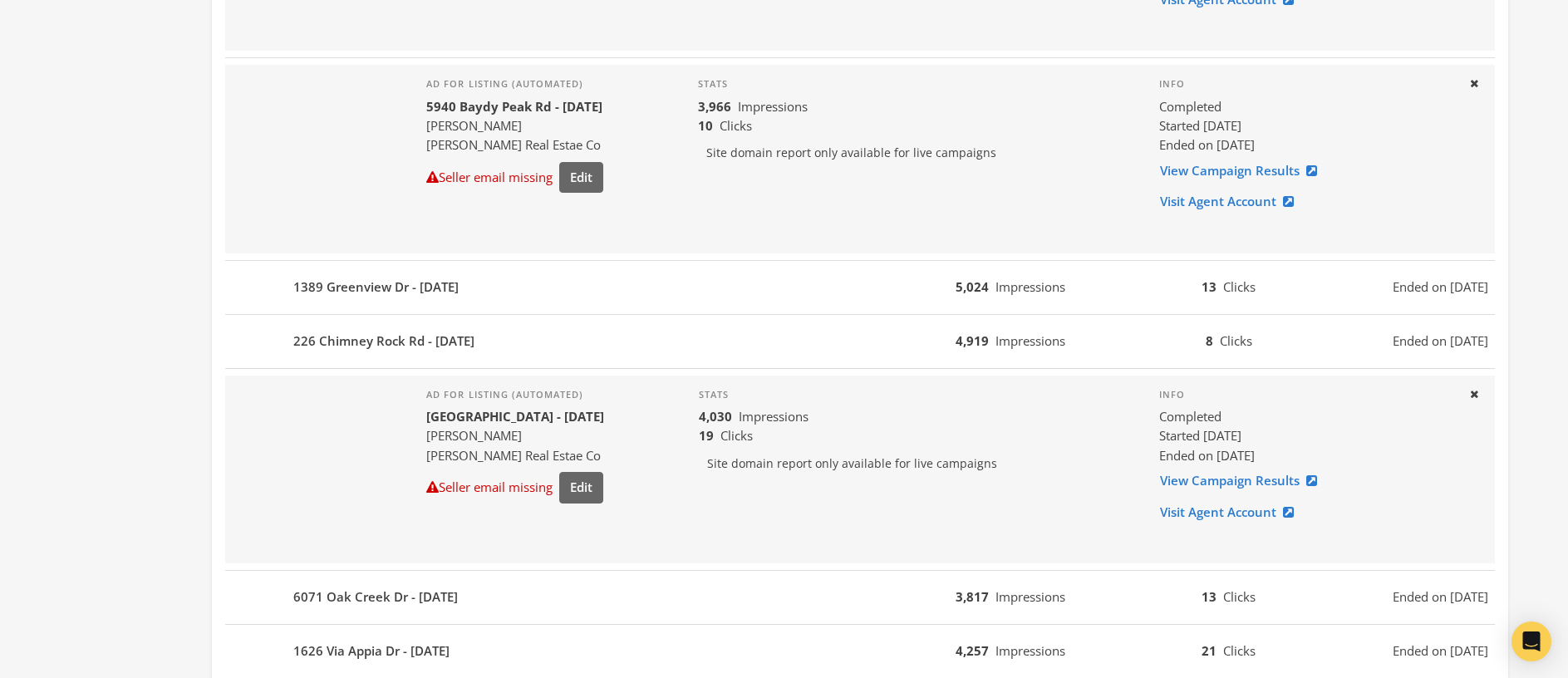
scroll to position [2167, 0]
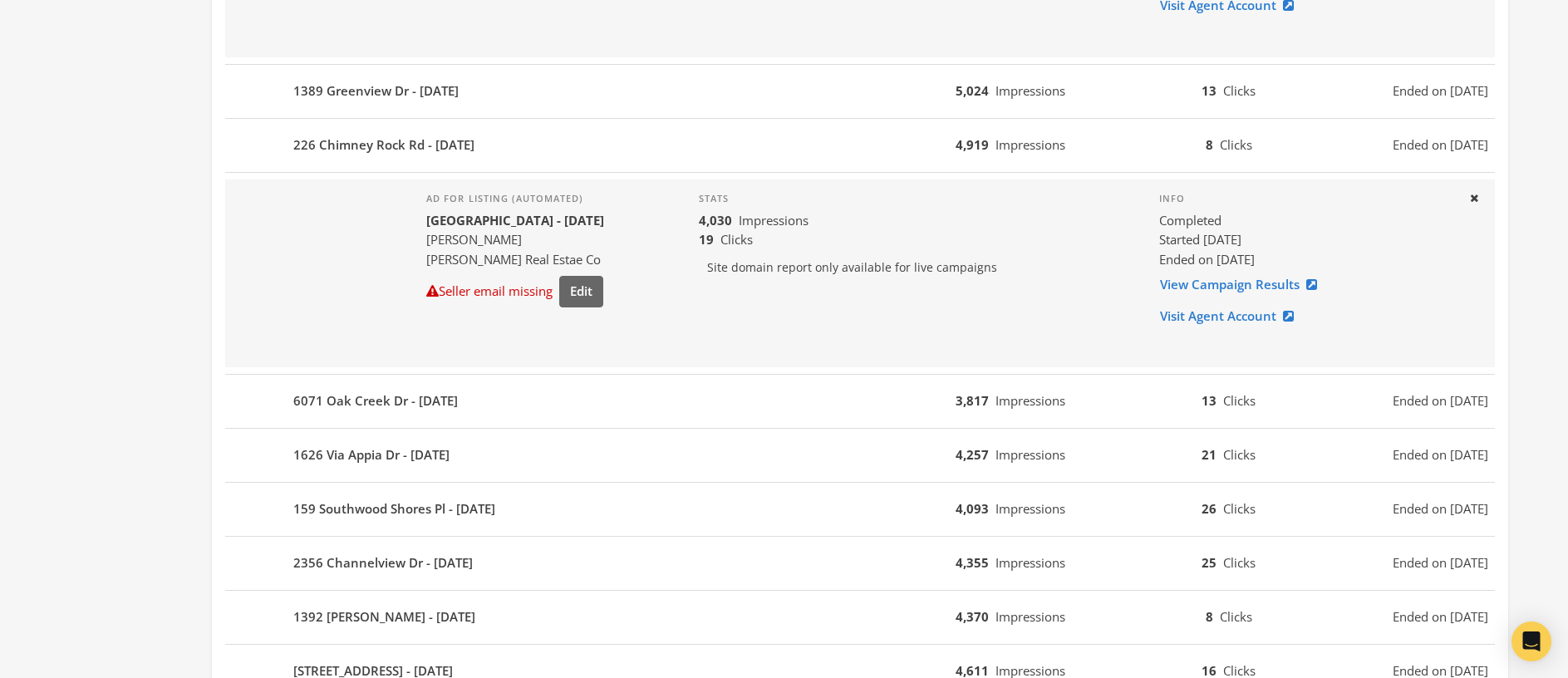
click at [412, 67] on div "1389 Greenview Dr - [DATE] 5,024 Impressions 13 Clicks Ended on [DATE]" at bounding box center [859, 92] width 1270 height 54
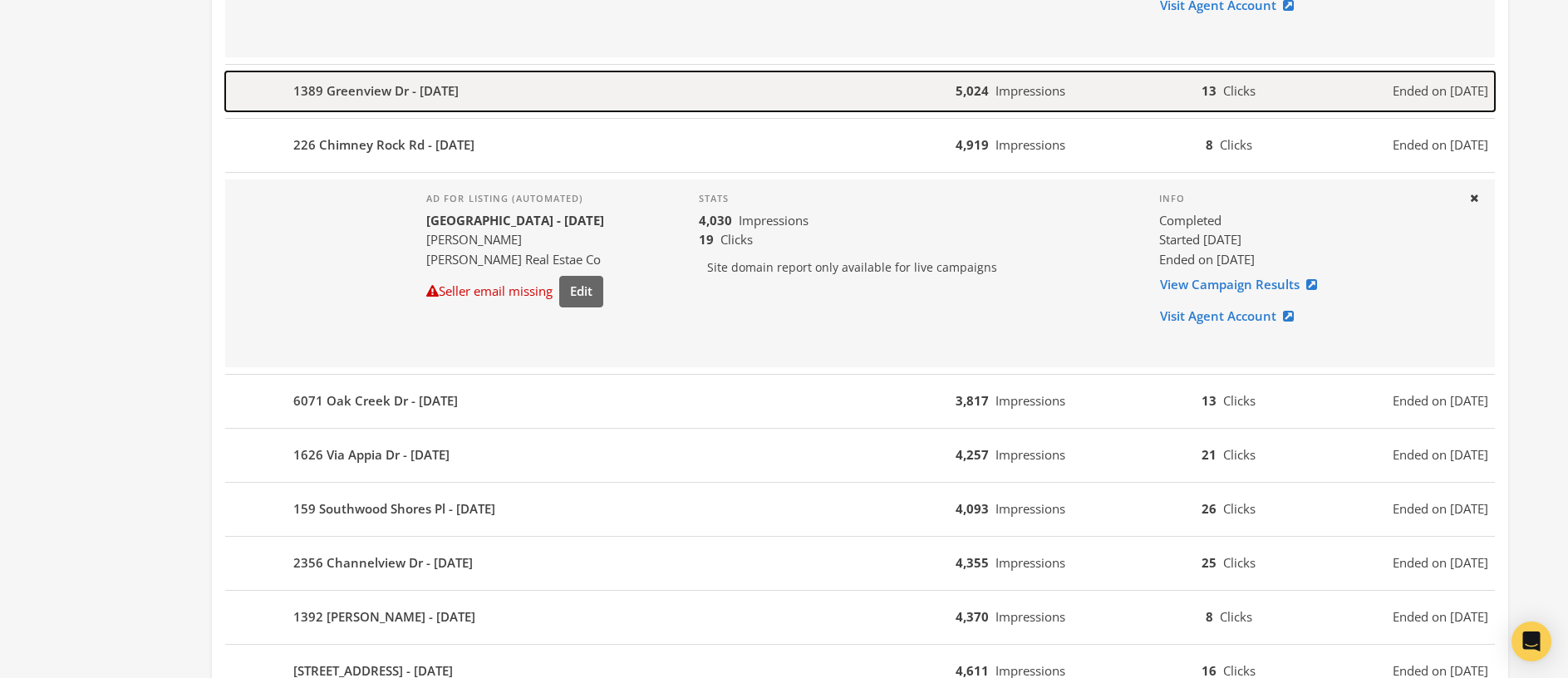
click at [413, 85] on b "1389 Greenview Dr - [DATE]" at bounding box center [376, 91] width 165 height 20
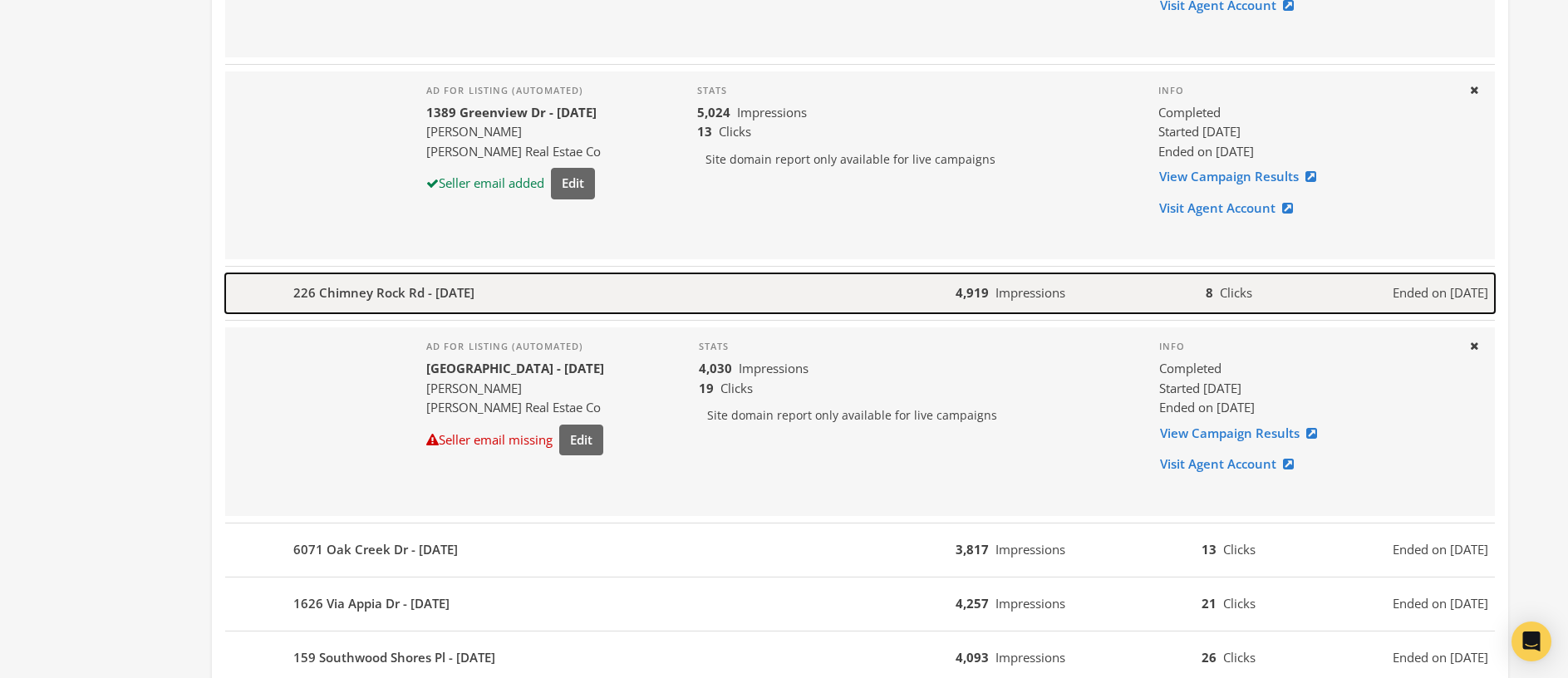
click at [475, 295] on b "226 Chimney Rock Rd - [DATE]" at bounding box center [384, 293] width 181 height 20
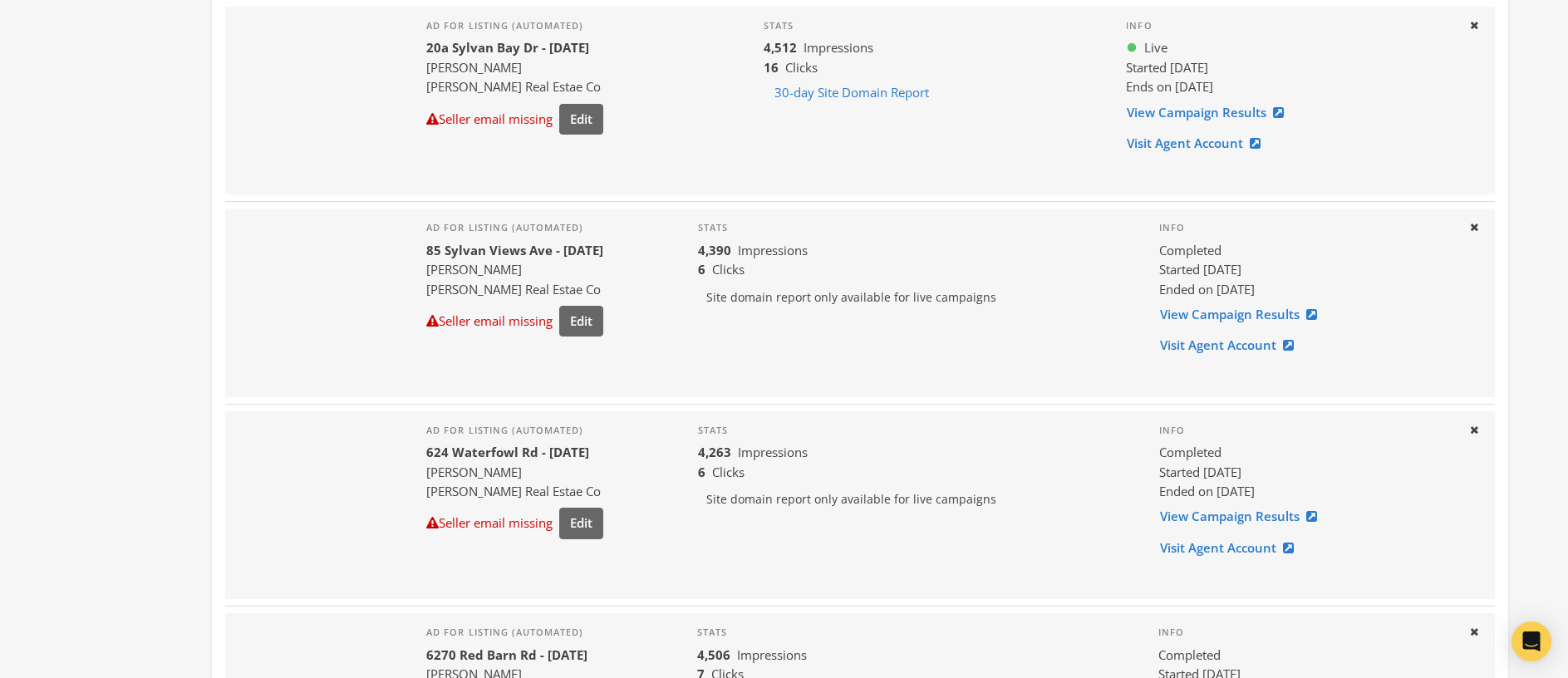
scroll to position [216, 0]
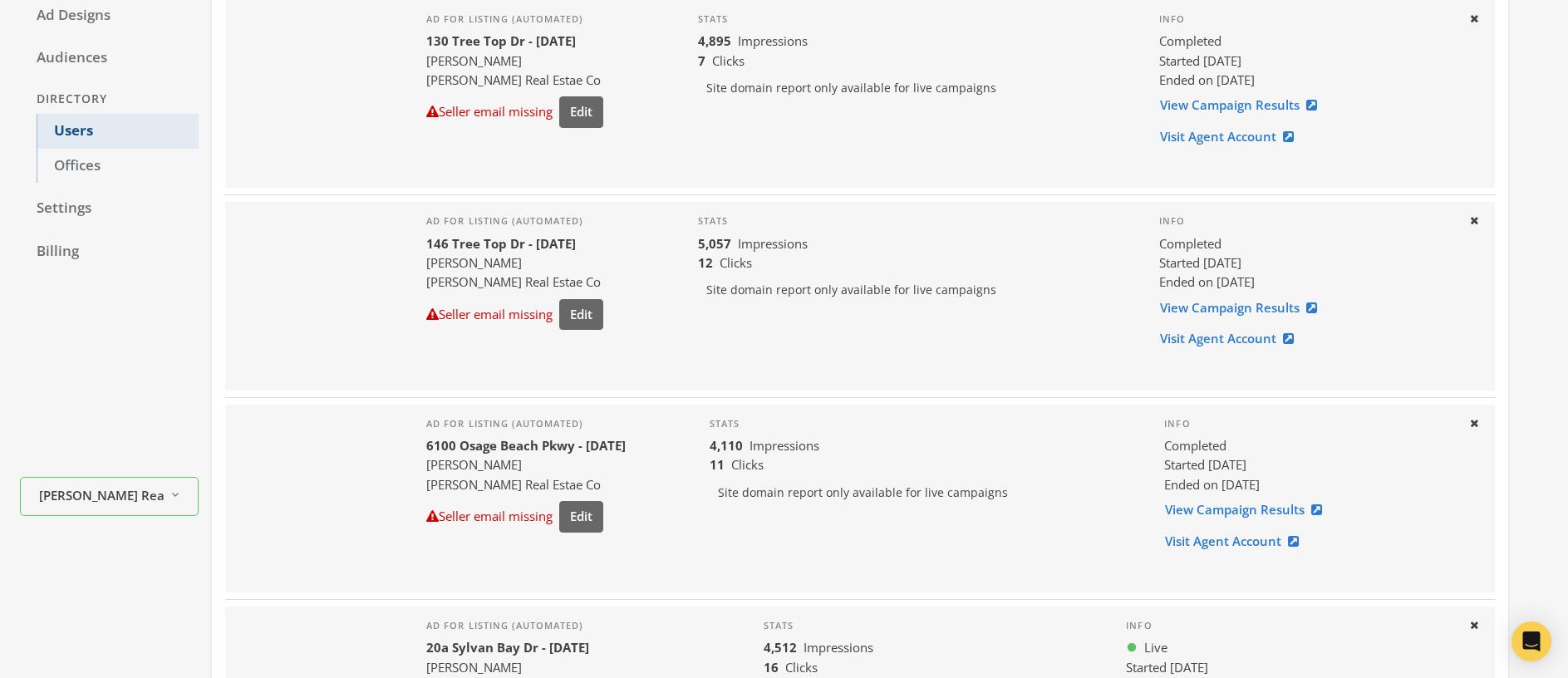
click at [91, 124] on link "Users" at bounding box center [117, 132] width 162 height 35
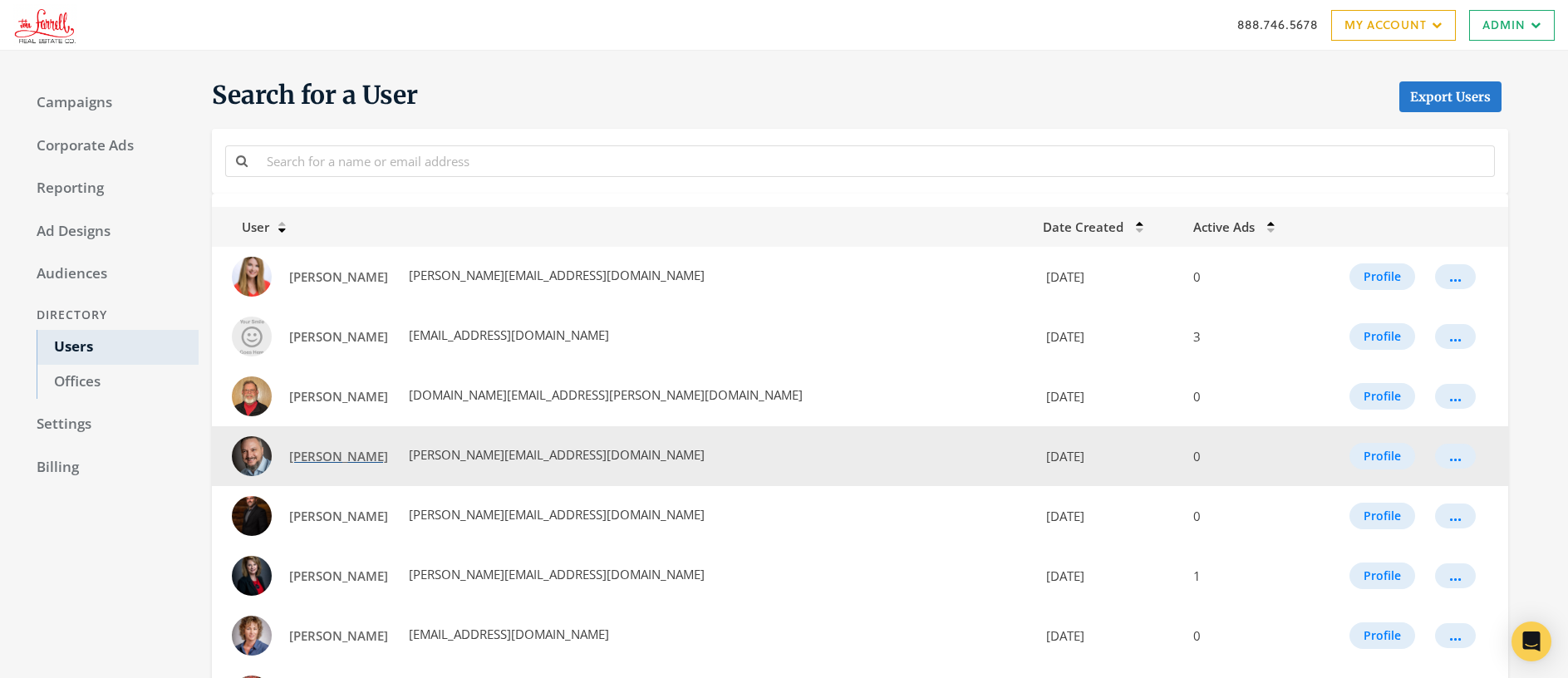
click at [312, 458] on span "[PERSON_NAME]" at bounding box center [338, 456] width 98 height 17
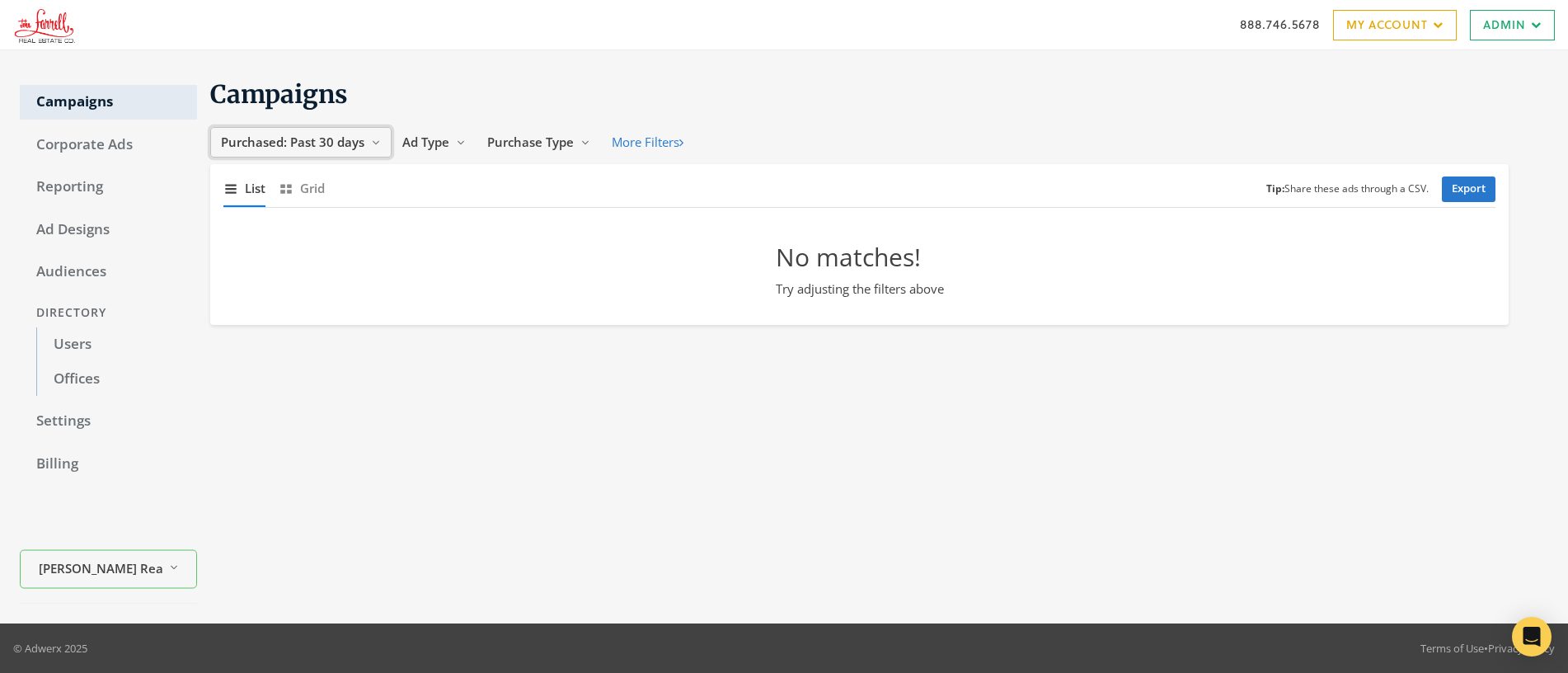
click at [302, 144] on span "Purchased: Past 30 days" at bounding box center [293, 142] width 144 height 17
click at [239, 301] on span "All Time" at bounding box center [247, 300] width 47 height 17
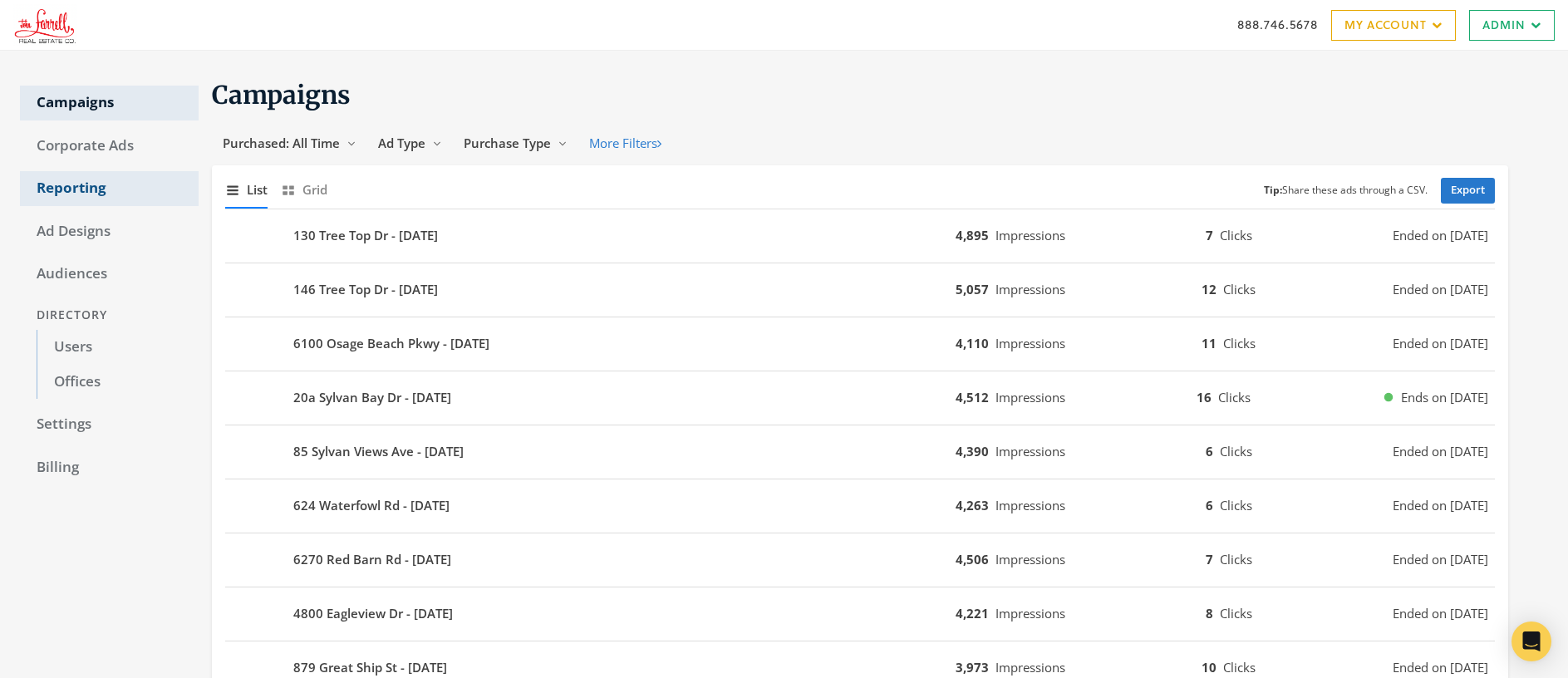
click at [75, 189] on link "Reporting" at bounding box center [109, 189] width 178 height 35
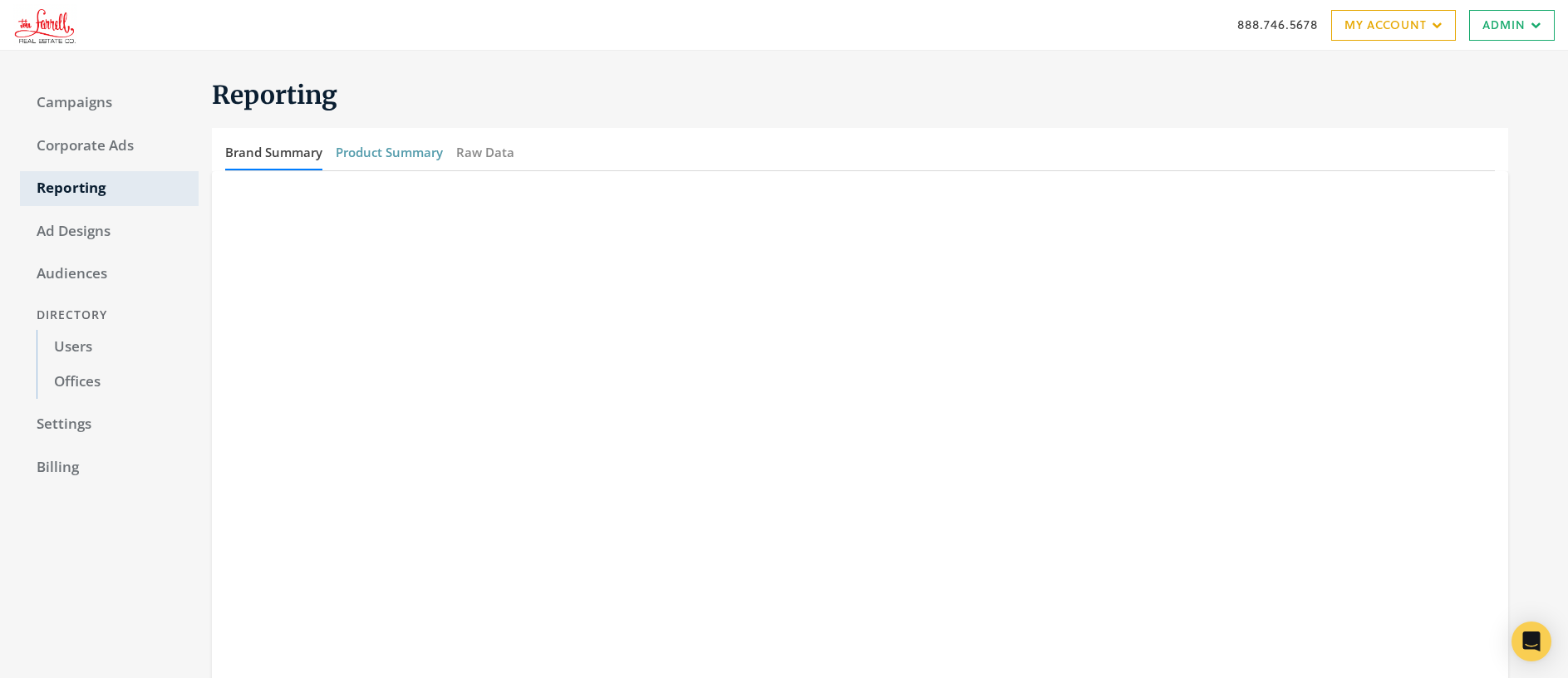
click at [390, 156] on button "Product Summary" at bounding box center [388, 152] width 107 height 35
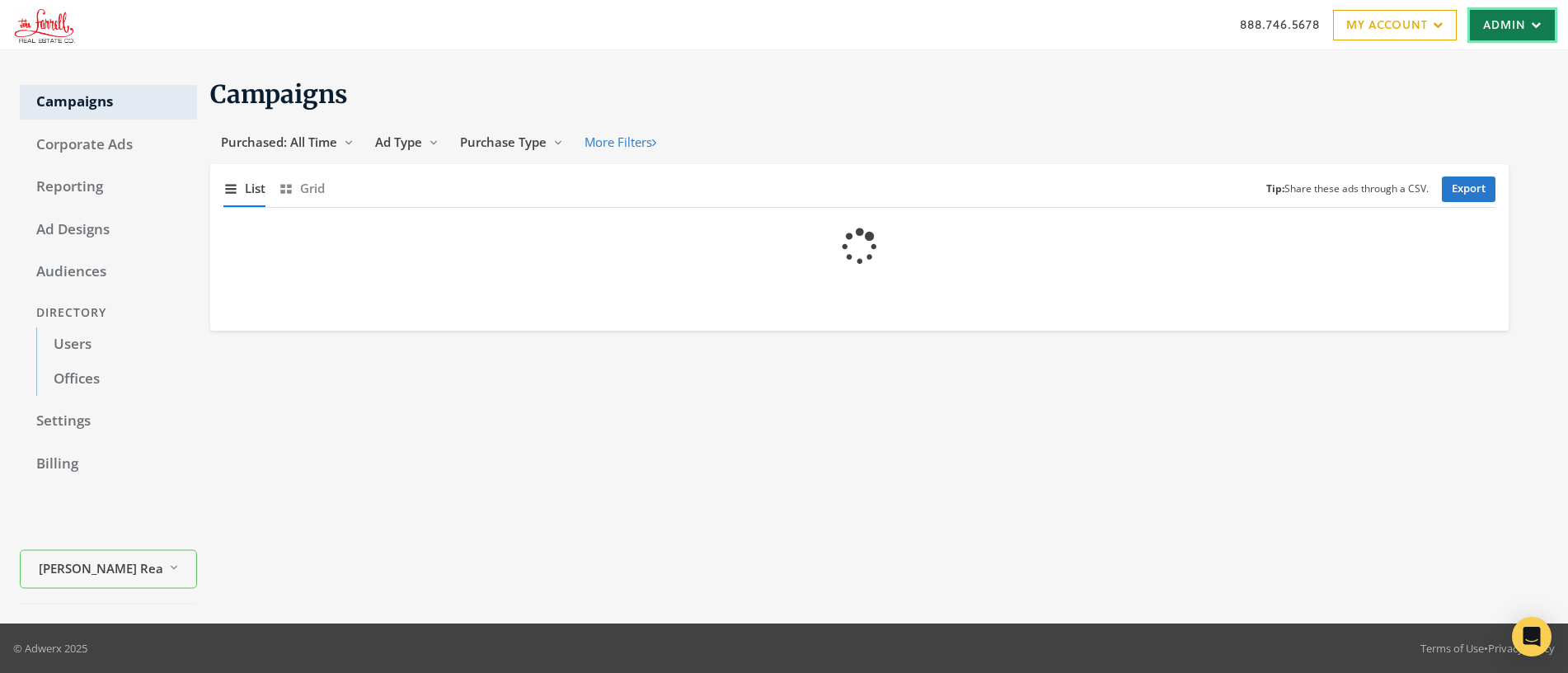
click at [1493, 25] on link "Admin" at bounding box center [1513, 25] width 85 height 30
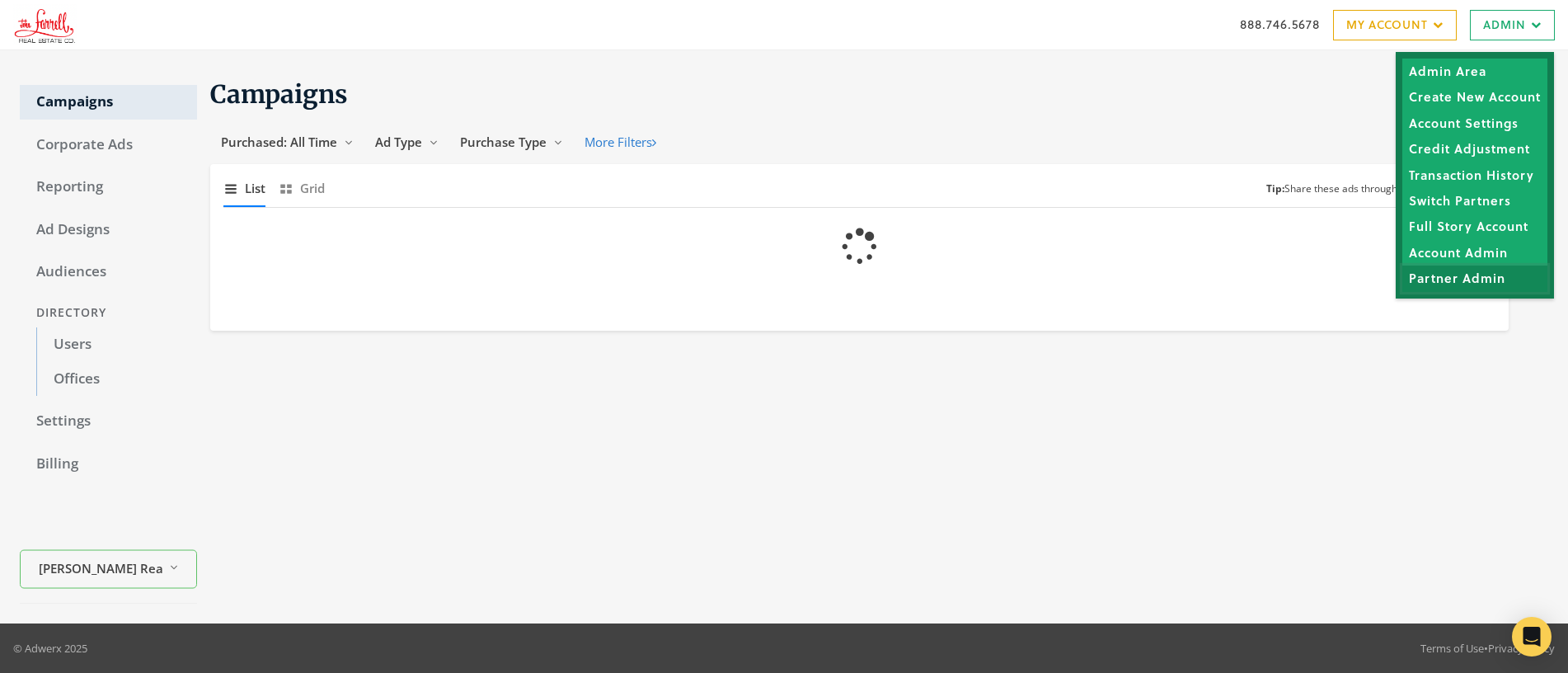
click at [1462, 277] on link "Partner Admin" at bounding box center [1475, 278] width 145 height 26
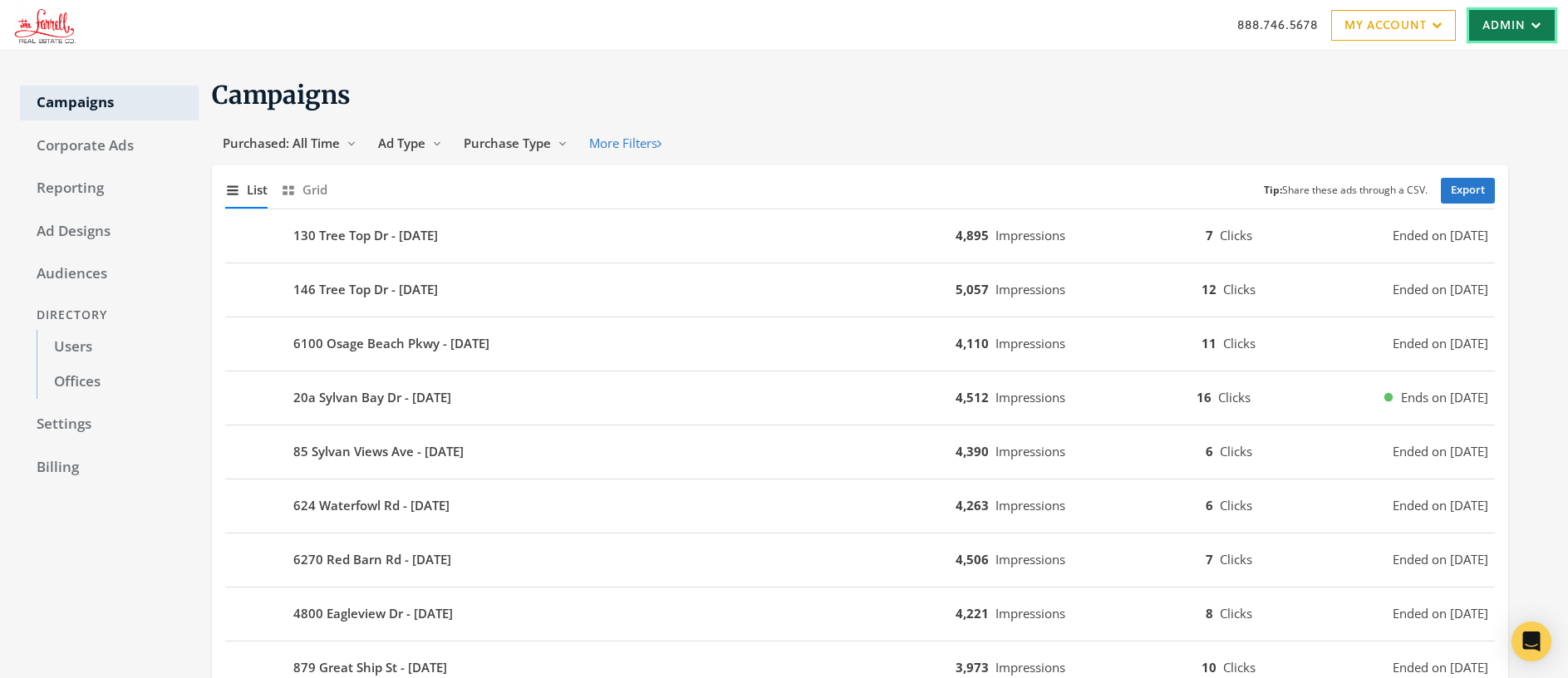
click at [1492, 27] on link "Admin" at bounding box center [1512, 25] width 85 height 31
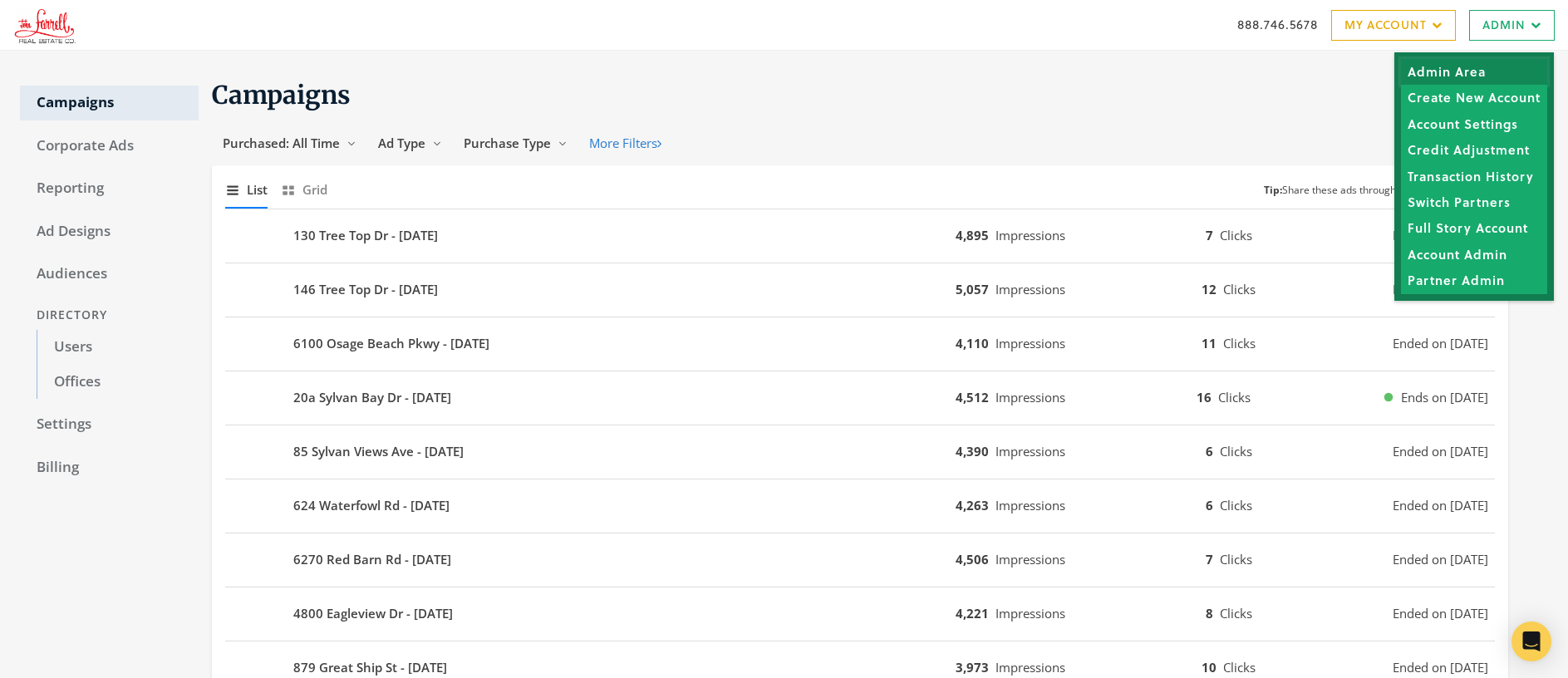
click at [1442, 77] on link "Admin Area" at bounding box center [1473, 72] width 146 height 26
